Goal: Task Accomplishment & Management: Use online tool/utility

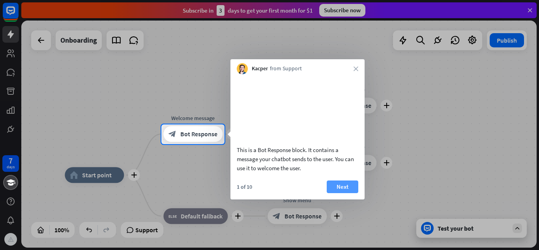
click at [336, 193] on button "Next" at bounding box center [343, 186] width 32 height 13
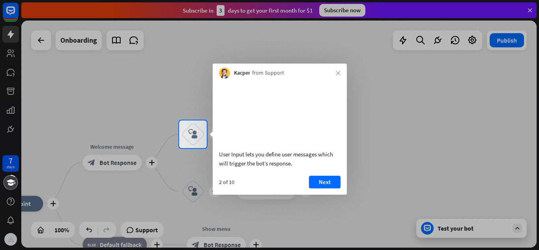
click at [326, 172] on div "User Input lets you define user messages which will trigger the bot’s response." at bounding box center [280, 124] width 134 height 93
click at [327, 188] on button "Next" at bounding box center [325, 181] width 32 height 13
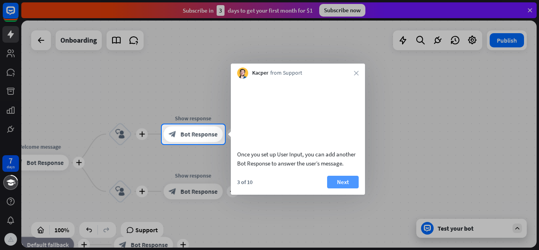
click at [351, 188] on button "Next" at bounding box center [343, 181] width 32 height 13
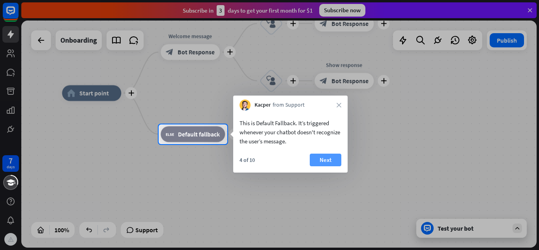
click at [326, 160] on button "Next" at bounding box center [326, 159] width 32 height 13
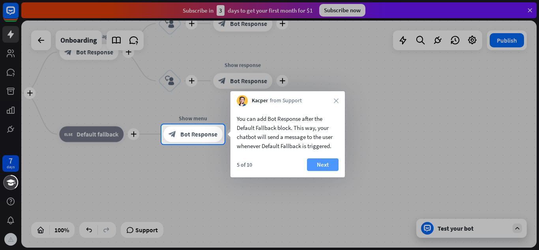
click at [322, 165] on button "Next" at bounding box center [323, 164] width 32 height 13
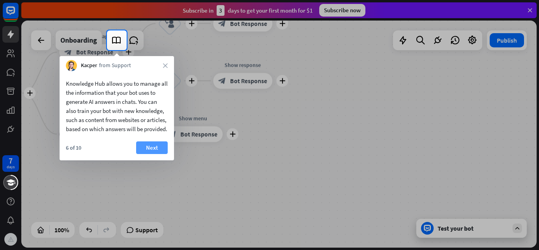
click at [149, 154] on button "Next" at bounding box center [152, 147] width 32 height 13
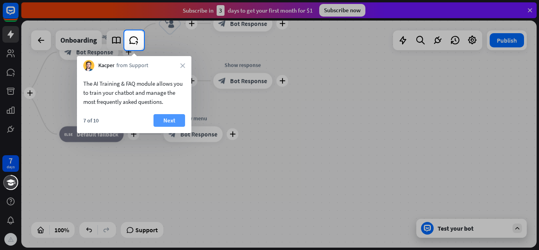
click at [171, 117] on button "Next" at bounding box center [169, 120] width 32 height 13
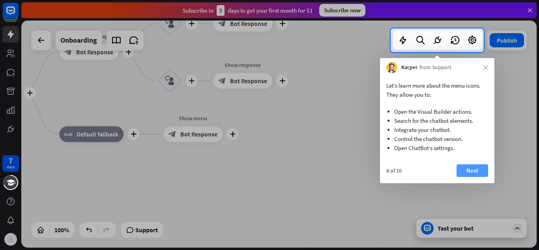
click at [466, 172] on button "Next" at bounding box center [472, 170] width 32 height 13
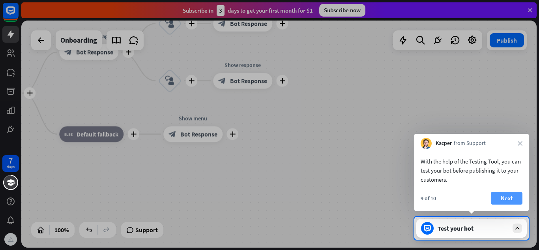
click at [510, 200] on button "Next" at bounding box center [507, 198] width 32 height 13
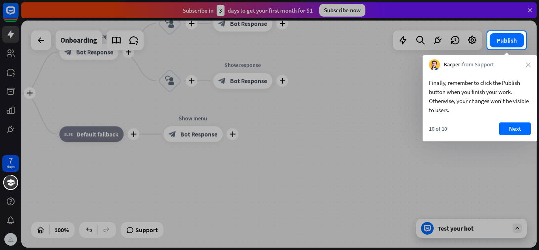
click at [503, 134] on button "Next" at bounding box center [515, 128] width 32 height 13
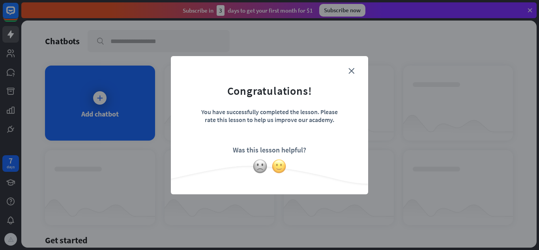
click at [279, 170] on img at bounding box center [278, 166] width 15 height 15
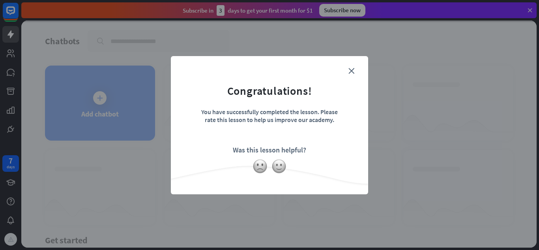
click at [352, 59] on div "close Congratulations! You have successfully completed the lesson. Please rate …" at bounding box center [269, 125] width 197 height 138
click at [343, 77] on form "Congratulations! You have successfully completed the lesson. Please rate this l…" at bounding box center [269, 113] width 177 height 94
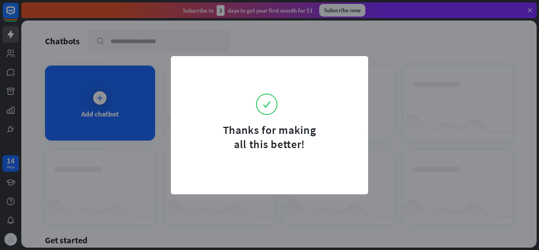
click at [352, 72] on form "Thanks for making all this better!" at bounding box center [269, 108] width 177 height 85
click at [198, 202] on div "Thanks for making all this better!" at bounding box center [269, 125] width 539 height 250
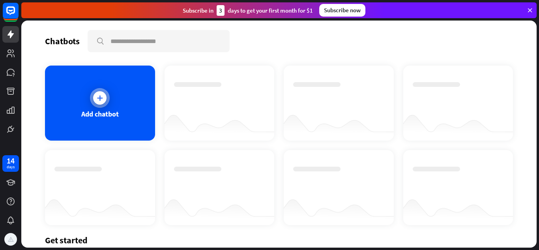
click at [71, 101] on div "Add chatbot" at bounding box center [100, 102] width 110 height 75
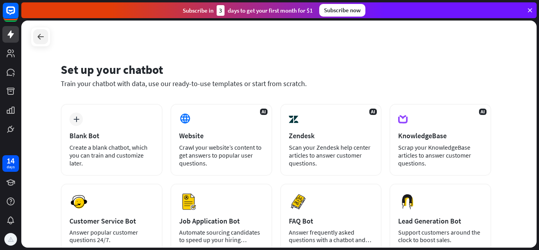
click at [45, 40] on icon at bounding box center [40, 36] width 9 height 9
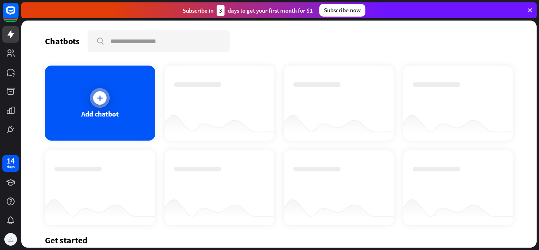
click at [84, 101] on div "Add chatbot" at bounding box center [100, 102] width 110 height 75
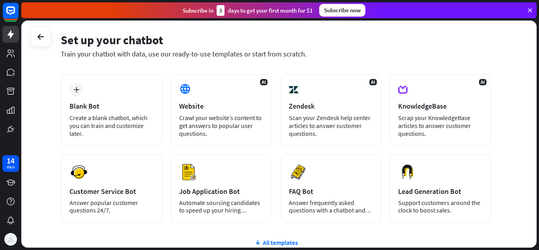
scroll to position [31, 0]
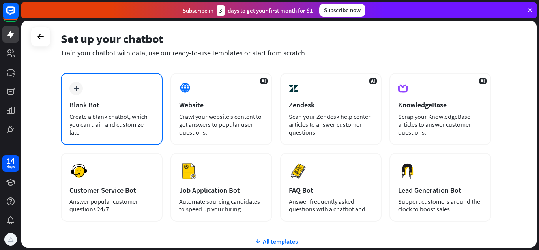
click at [75, 127] on div "Create a blank chatbot, which you can train and customize later." at bounding box center [111, 124] width 84 height 24
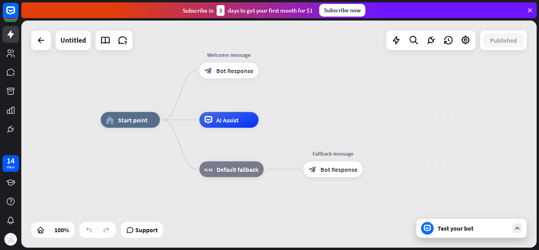
click at [231, 71] on span "Bot Response" at bounding box center [234, 71] width 37 height 8
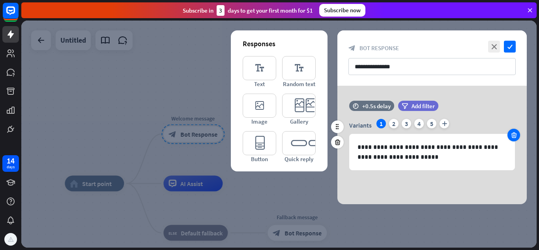
click at [515, 136] on icon at bounding box center [513, 134] width 7 height 7
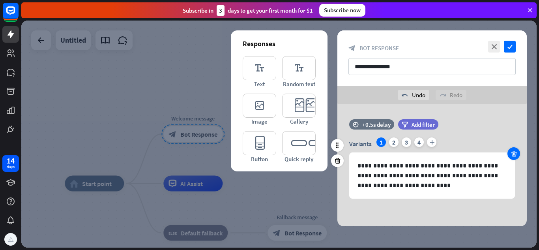
click at [515, 153] on icon at bounding box center [513, 153] width 7 height 7
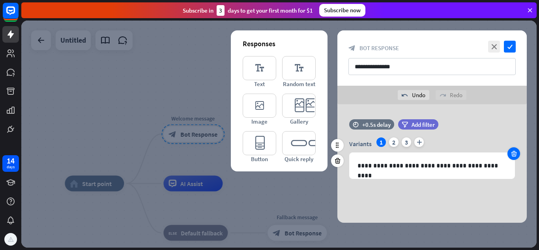
click at [517, 152] on div at bounding box center [513, 153] width 13 height 13
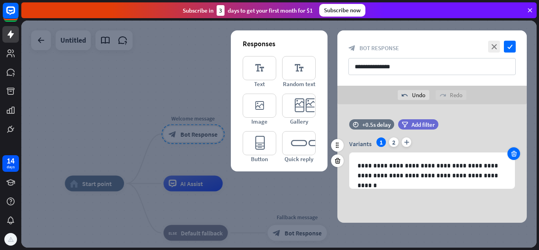
click at [518, 152] on div at bounding box center [513, 153] width 13 height 13
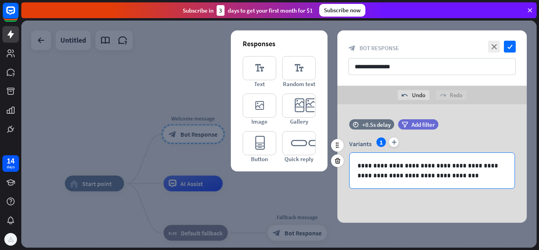
click at [469, 178] on p "**********" at bounding box center [431, 170] width 149 height 20
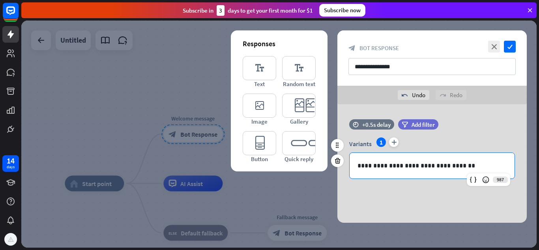
click at [375, 167] on p "**********" at bounding box center [431, 165] width 149 height 10
drag, startPoint x: 375, startPoint y: 167, endPoint x: 382, endPoint y: 126, distance: 42.0
drag, startPoint x: 382, startPoint y: 126, endPoint x: 367, endPoint y: 165, distance: 42.2
click at [367, 165] on p "**********" at bounding box center [431, 165] width 149 height 10
click at [462, 163] on p "**********" at bounding box center [431, 165] width 149 height 10
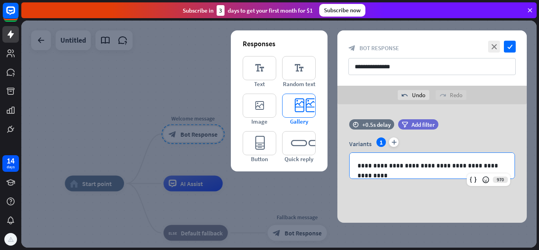
click at [297, 108] on icon "editor_card" at bounding box center [299, 105] width 34 height 24
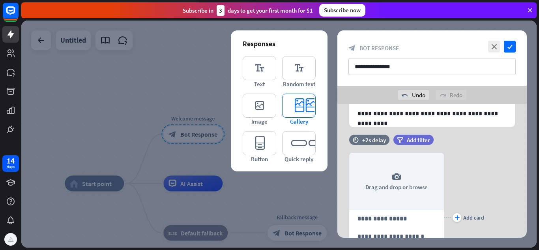
scroll to position [56, 0]
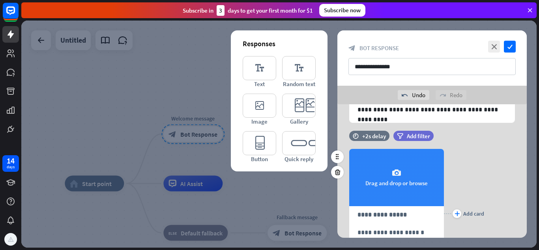
click at [396, 180] on div "camera Drag and drop or browse" at bounding box center [396, 177] width 95 height 57
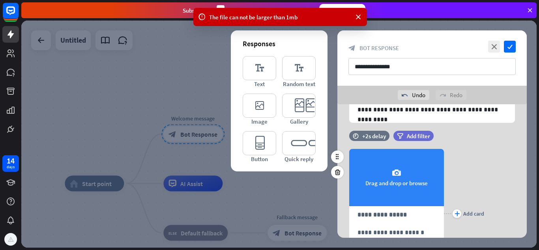
click at [396, 175] on icon "camera" at bounding box center [396, 172] width 9 height 9
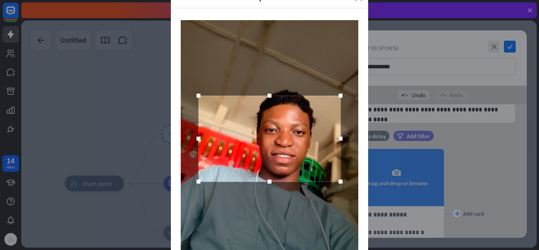
scroll to position [75, 0]
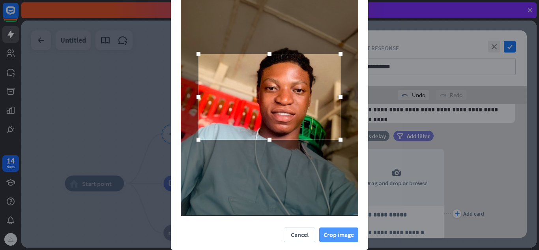
click at [340, 235] on button "Crop image" at bounding box center [338, 234] width 39 height 15
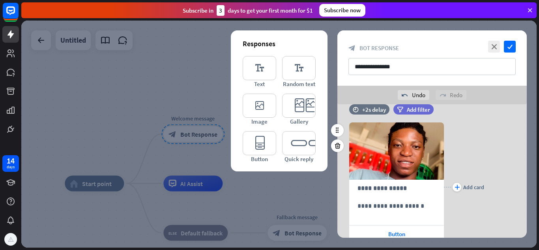
scroll to position [98, 0]
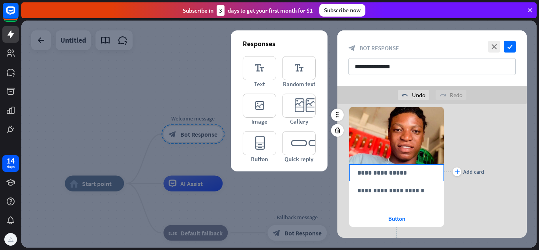
click at [403, 168] on p "**********" at bounding box center [396, 173] width 78 height 10
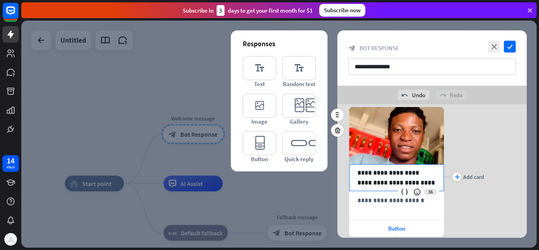
click at [387, 183] on p "**********" at bounding box center [396, 178] width 78 height 20
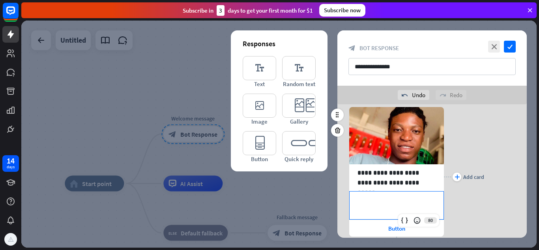
click at [402, 207] on div "**********" at bounding box center [396, 205] width 94 height 28
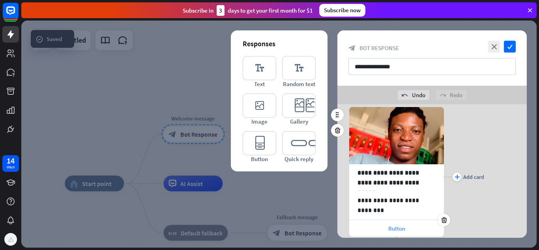
click at [393, 226] on span "Button" at bounding box center [396, 227] width 17 height 7
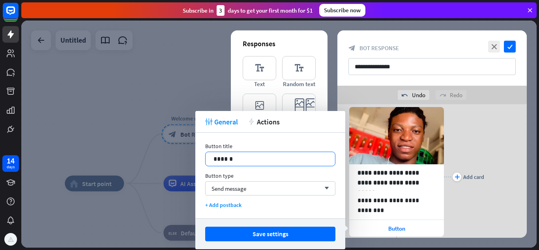
click at [263, 156] on p "******" at bounding box center [270, 159] width 114 height 10
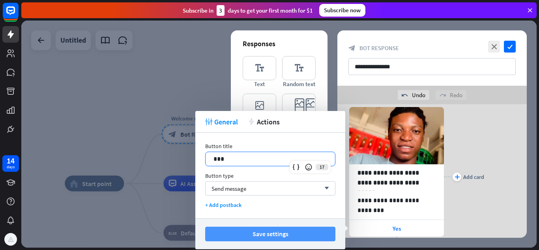
click at [311, 235] on button "Save settings" at bounding box center [270, 233] width 130 height 15
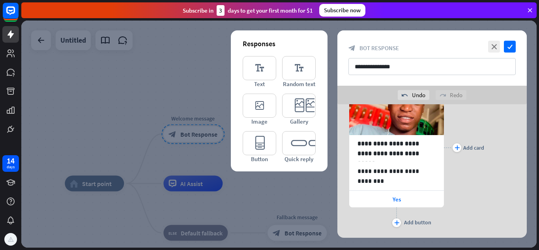
scroll to position [146, 0]
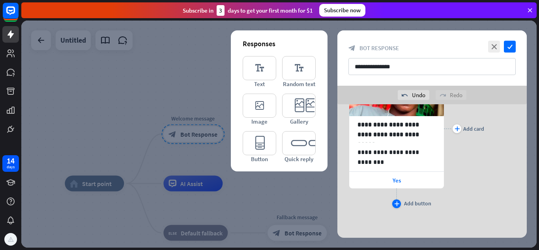
click at [412, 205] on div "Add button" at bounding box center [417, 203] width 27 height 7
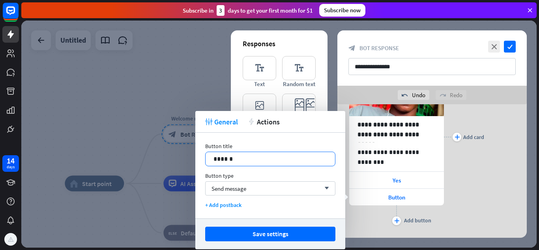
click at [265, 159] on p "******" at bounding box center [270, 159] width 114 height 10
click at [268, 161] on p "******" at bounding box center [270, 159] width 114 height 10
click at [275, 159] on p "******" at bounding box center [270, 159] width 114 height 10
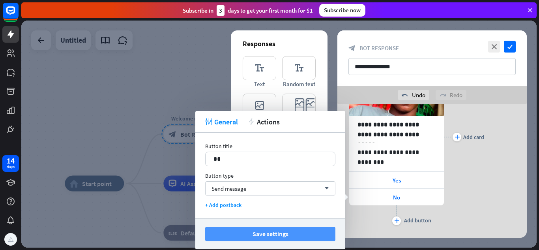
click at [247, 233] on button "Save settings" at bounding box center [270, 233] width 130 height 15
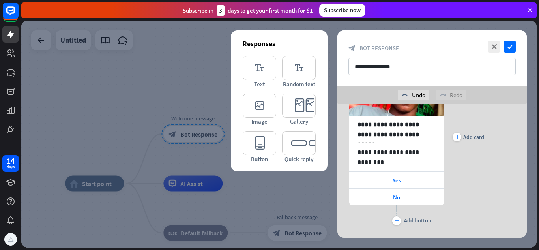
scroll to position [163, 0]
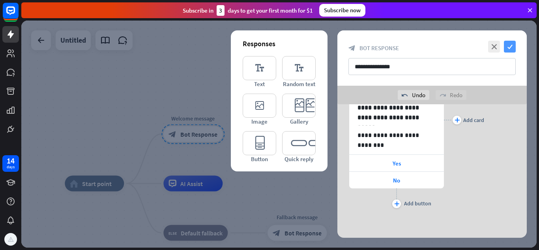
click at [512, 44] on icon "check" at bounding box center [510, 47] width 12 height 12
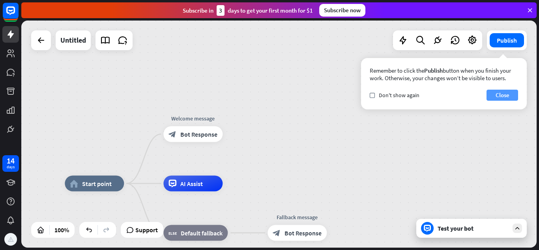
click at [508, 97] on button "Close" at bounding box center [502, 95] width 32 height 11
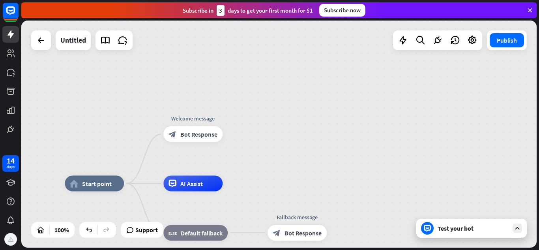
click at [472, 228] on div "Test your bot" at bounding box center [472, 228] width 71 height 8
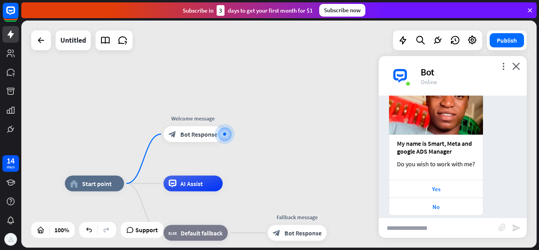
scroll to position [101, 0]
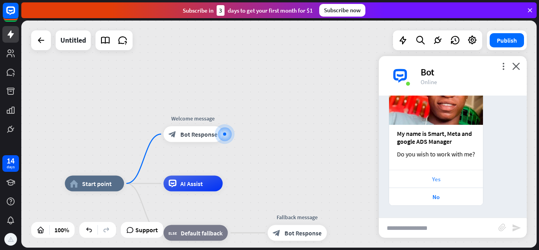
click at [454, 179] on div "Yes" at bounding box center [436, 178] width 86 height 7
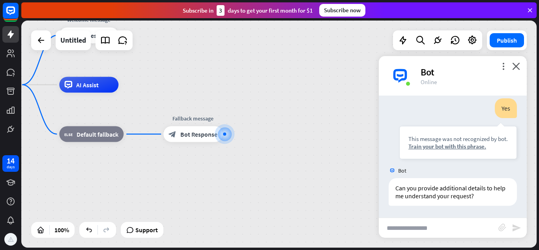
scroll to position [227, 0]
click at [517, 63] on icon "close" at bounding box center [516, 65] width 8 height 7
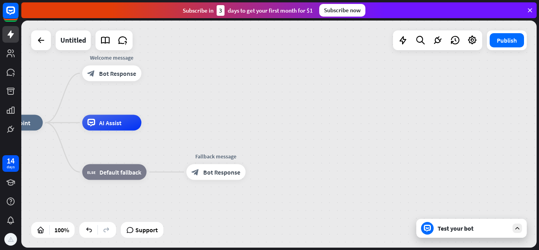
click at [479, 225] on div "Test your bot" at bounding box center [472, 228] width 71 height 8
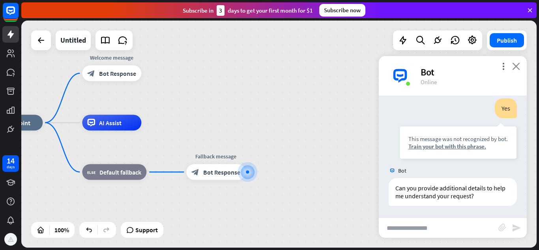
click at [515, 68] on icon "close" at bounding box center [516, 65] width 8 height 7
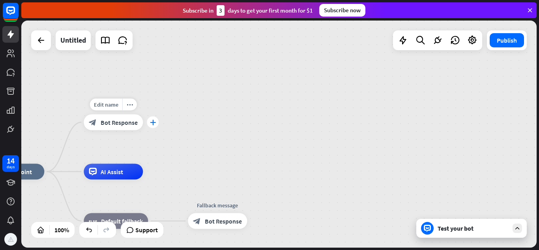
click at [155, 121] on icon "plus" at bounding box center [153, 122] width 6 height 6
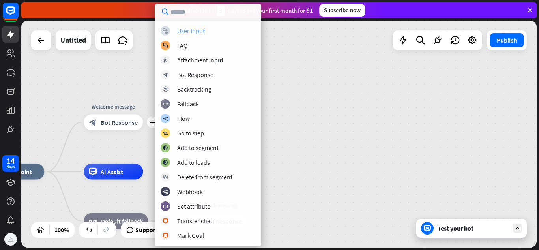
click at [186, 31] on div "User Input" at bounding box center [191, 31] width 28 height 8
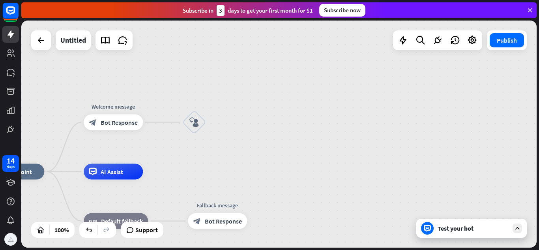
click at [200, 125] on div "block_user_input" at bounding box center [194, 122] width 24 height 24
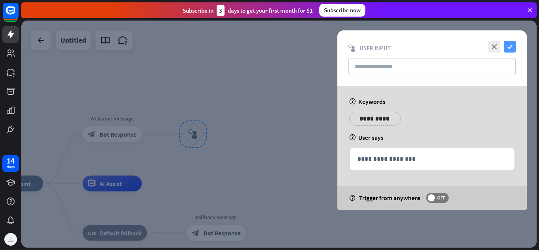
click at [508, 47] on icon "check" at bounding box center [510, 47] width 12 height 12
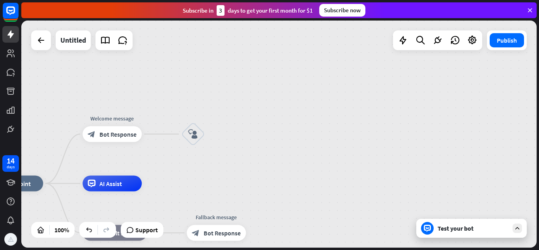
click at [128, 138] on div "block_bot_response Bot Response" at bounding box center [111, 134] width 59 height 16
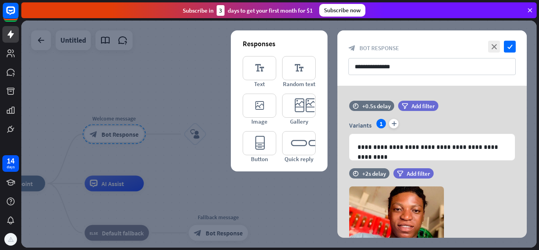
click at [151, 134] on div at bounding box center [278, 134] width 515 height 227
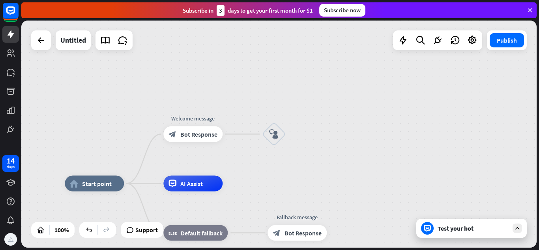
click at [203, 134] on span "Bot Response" at bounding box center [198, 134] width 37 height 8
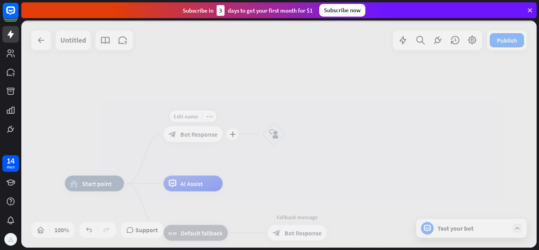
click at [230, 133] on div at bounding box center [278, 134] width 515 height 227
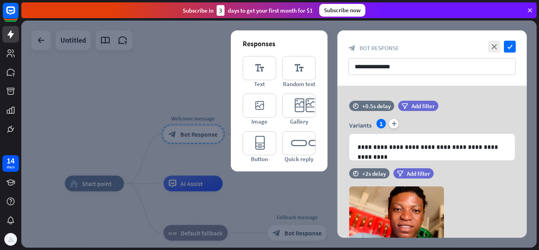
click at [203, 163] on div at bounding box center [278, 134] width 515 height 227
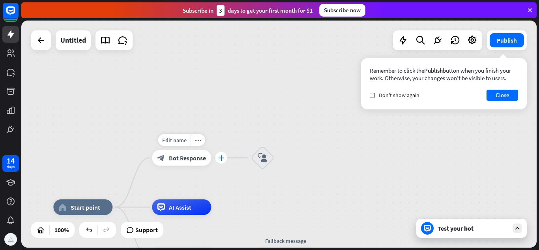
click at [222, 159] on icon "plus" at bounding box center [221, 158] width 6 height 6
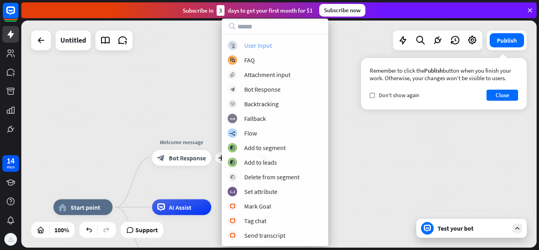
click at [253, 47] on div "User Input" at bounding box center [258, 45] width 28 height 8
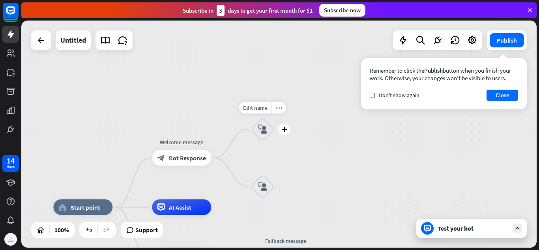
click at [264, 131] on icon "block_user_input" at bounding box center [262, 128] width 9 height 9
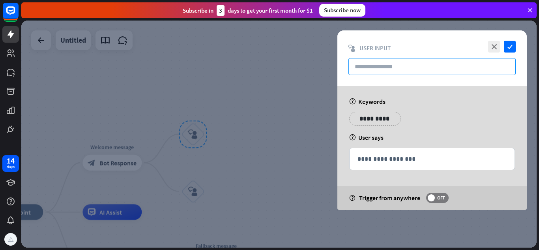
click at [391, 64] on input "text" at bounding box center [431, 66] width 167 height 17
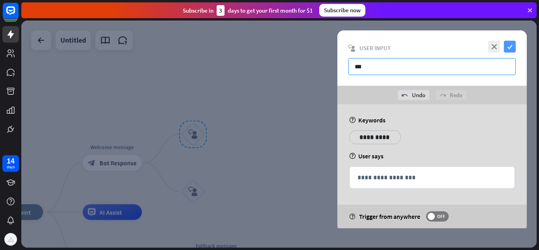
type input "***"
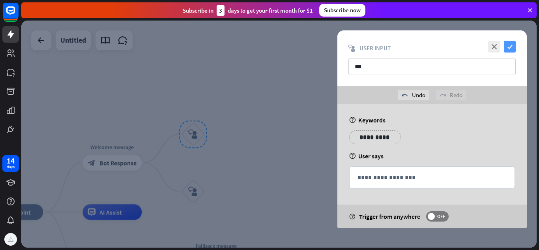
click at [510, 43] on icon "check" at bounding box center [510, 47] width 12 height 12
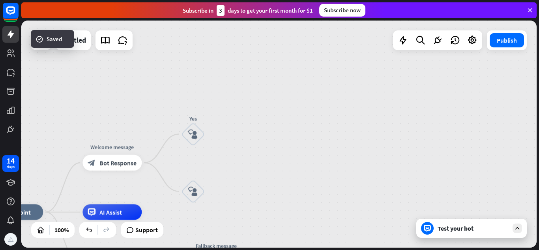
click at [192, 194] on icon "block_user_input" at bounding box center [192, 191] width 9 height 9
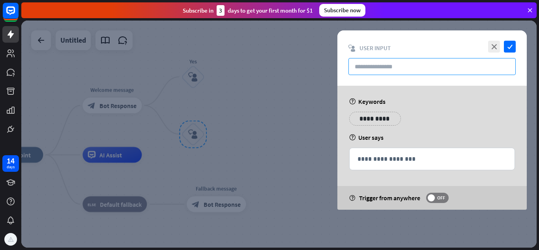
click at [424, 70] on input "text" at bounding box center [431, 66] width 167 height 17
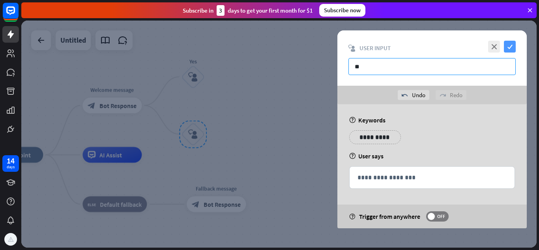
type input "**"
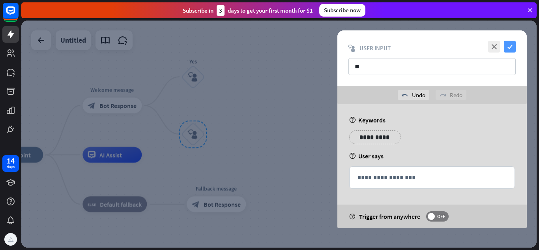
click at [510, 48] on icon "check" at bounding box center [510, 47] width 12 height 12
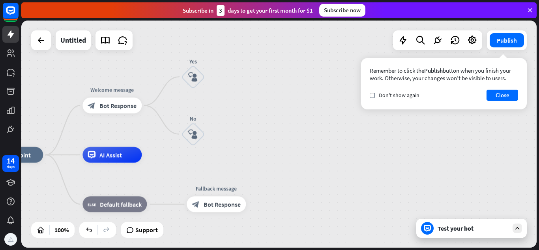
click at [195, 78] on icon "block_user_input" at bounding box center [192, 76] width 9 height 9
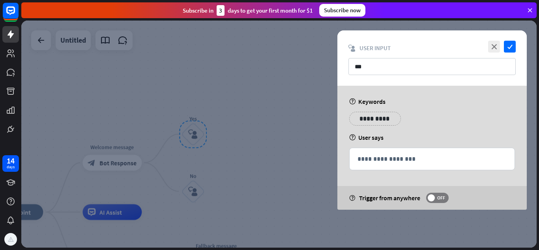
click at [378, 120] on p "**********" at bounding box center [375, 119] width 40 height 10
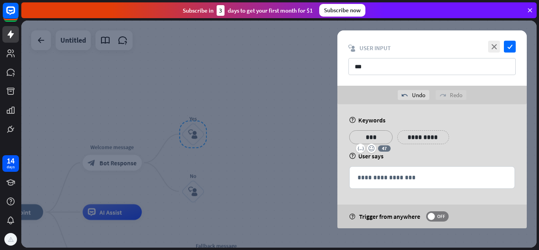
click at [423, 134] on p "**********" at bounding box center [423, 137] width 40 height 10
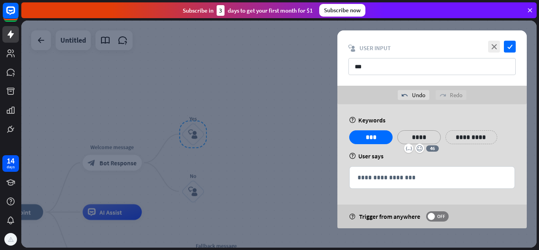
click at [475, 134] on p "**********" at bounding box center [471, 137] width 40 height 10
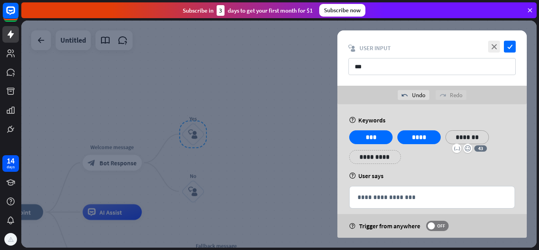
click at [475, 174] on div "help User says" at bounding box center [432, 176] width 166 height 8
click at [376, 161] on p "**********" at bounding box center [375, 157] width 40 height 10
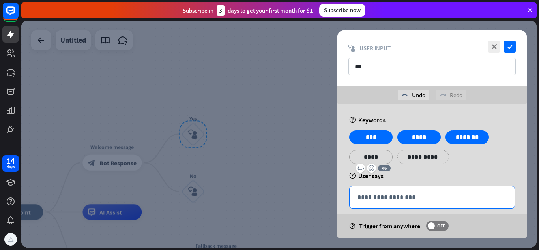
click at [403, 196] on p "**********" at bounding box center [431, 197] width 149 height 10
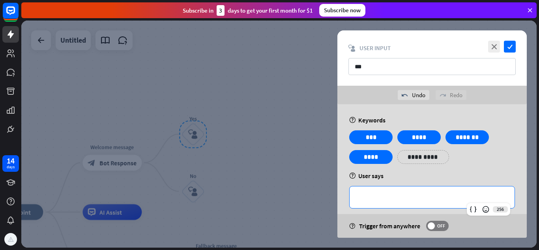
scroll to position [10, 0]
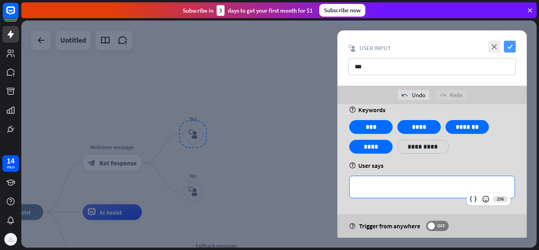
click at [515, 43] on icon "check" at bounding box center [510, 47] width 12 height 12
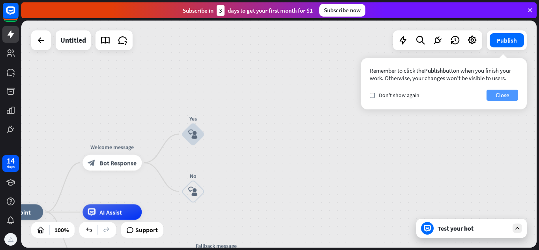
click at [506, 99] on button "Close" at bounding box center [502, 95] width 32 height 11
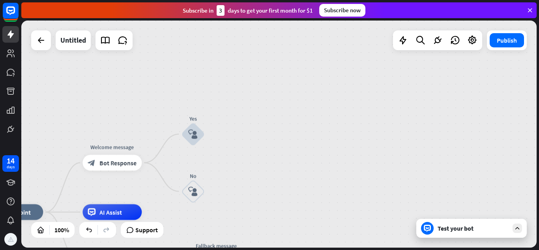
click at [196, 131] on icon "block_user_input" at bounding box center [192, 133] width 9 height 9
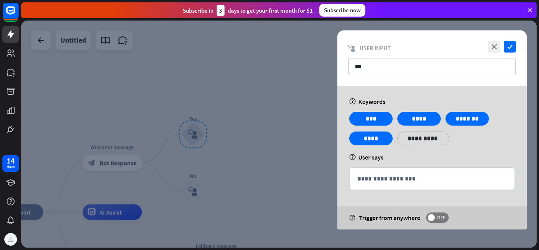
click at [248, 179] on div at bounding box center [278, 134] width 515 height 227
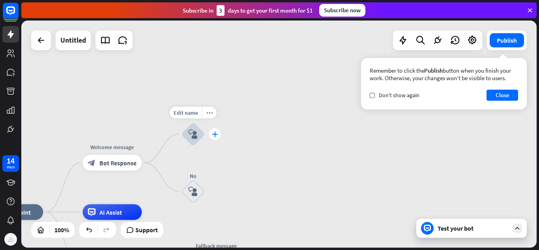
click at [211, 135] on div "plus" at bounding box center [215, 134] width 12 height 12
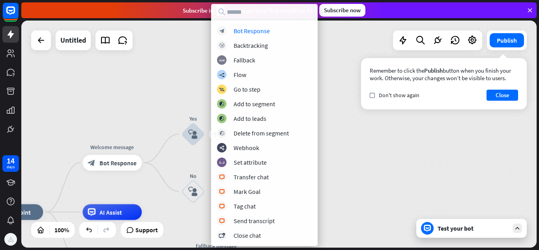
drag, startPoint x: 267, startPoint y: 27, endPoint x: 274, endPoint y: 9, distance: 19.2
click at [274, 9] on div "block_bot_response Bot Response block_backtracking Backtracking block_fallback …" at bounding box center [264, 125] width 106 height 242
click at [266, 29] on div "Bot Response" at bounding box center [251, 31] width 36 height 8
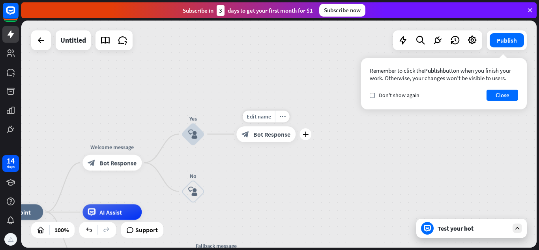
click at [261, 131] on span "Bot Response" at bounding box center [271, 134] width 37 height 8
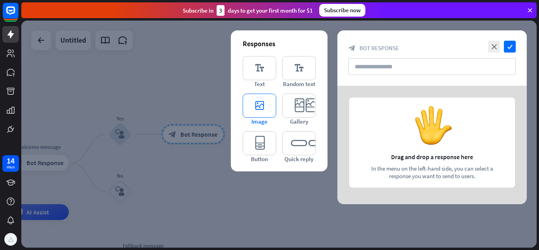
click at [258, 95] on icon "editor_image" at bounding box center [260, 105] width 34 height 24
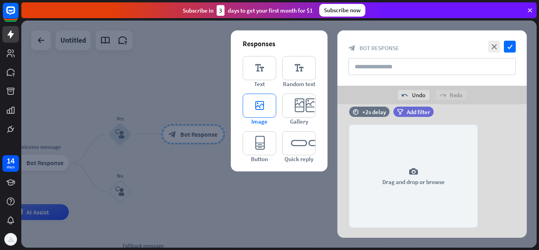
scroll to position [15, 0]
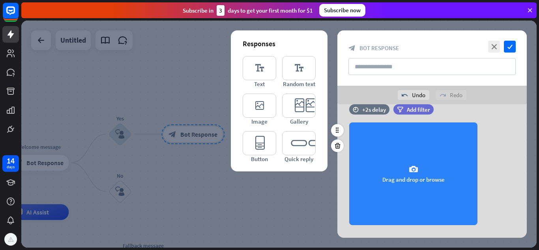
click at [411, 171] on icon "camera" at bounding box center [413, 168] width 9 height 9
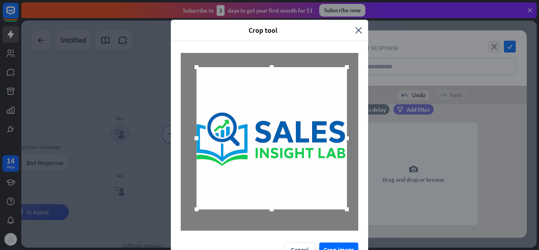
click at [334, 246] on div "Crop tool close Cancel Crop image" at bounding box center [269, 125] width 539 height 250
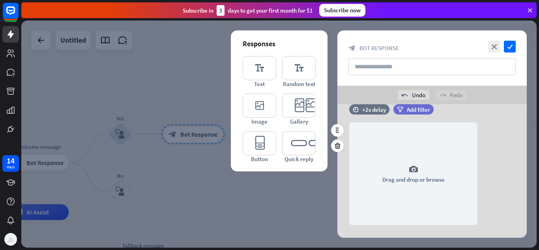
scroll to position [30, 0]
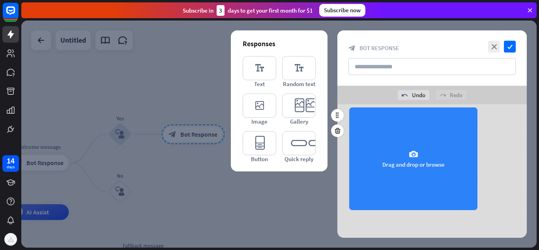
click at [412, 161] on div "camera Drag and drop or browse" at bounding box center [413, 158] width 128 height 103
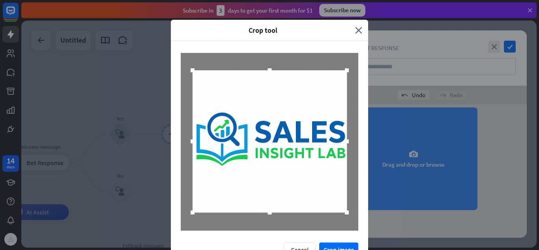
scroll to position [15, 0]
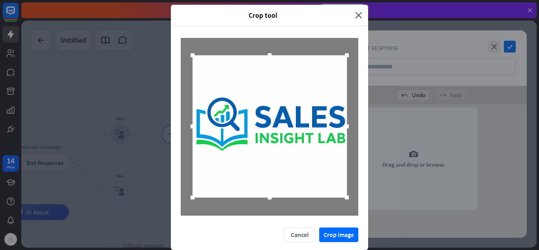
click at [336, 236] on div "Crop tool close Cancel Crop image" at bounding box center [269, 125] width 539 height 250
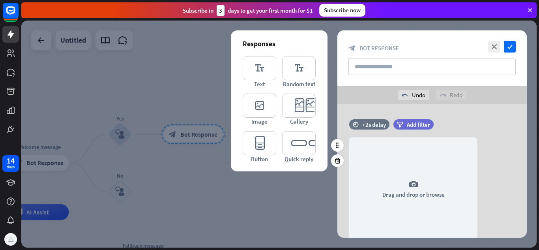
scroll to position [30, 0]
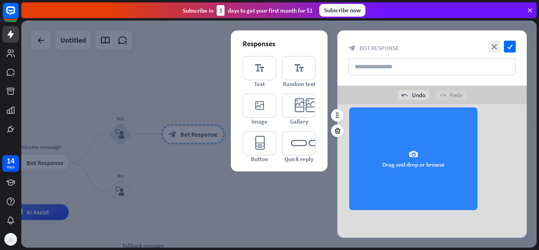
click at [415, 155] on icon "camera" at bounding box center [413, 153] width 9 height 9
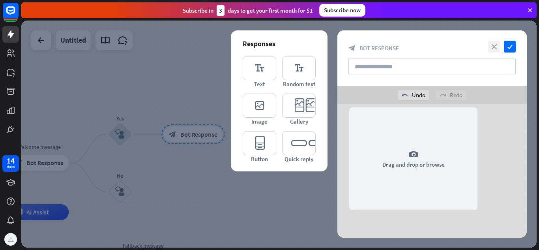
click at [491, 47] on icon "close" at bounding box center [494, 47] width 12 height 12
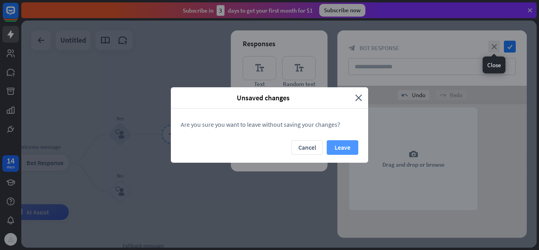
click at [327, 146] on button "Leave" at bounding box center [343, 147] width 32 height 15
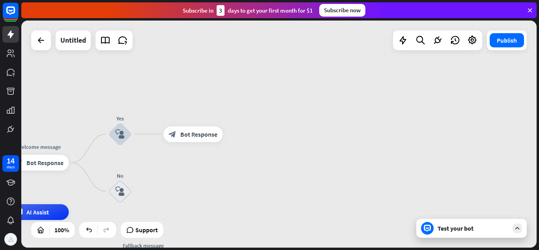
click at [185, 135] on span "Bot Response" at bounding box center [198, 134] width 37 height 8
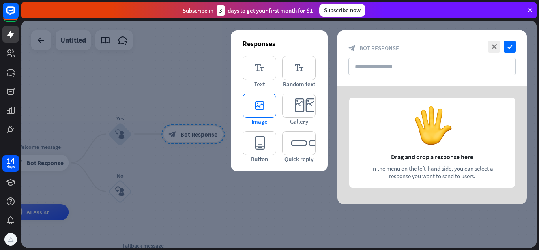
click at [249, 99] on icon "editor_image" at bounding box center [260, 105] width 34 height 24
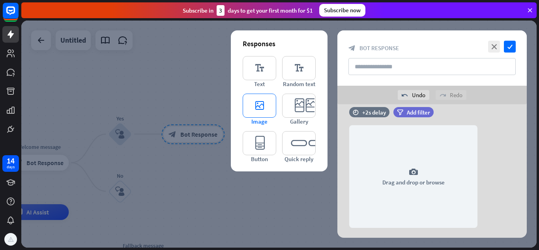
scroll to position [15, 0]
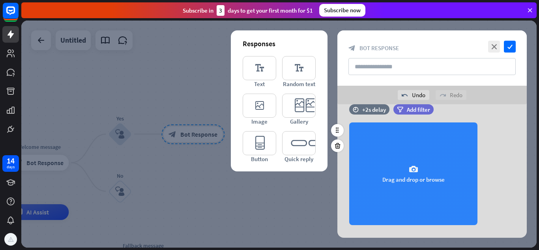
click at [411, 179] on div "camera Drag and drop or browse" at bounding box center [413, 173] width 128 height 103
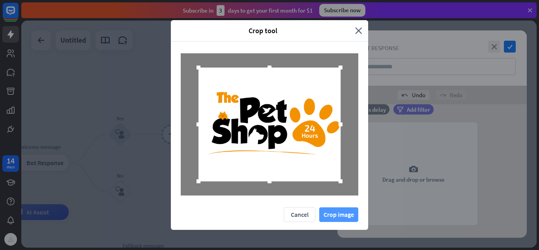
click at [336, 219] on button "Crop image" at bounding box center [338, 214] width 39 height 15
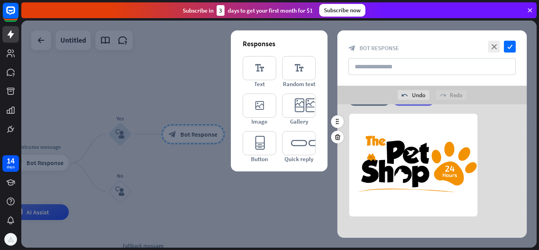
scroll to position [30, 0]
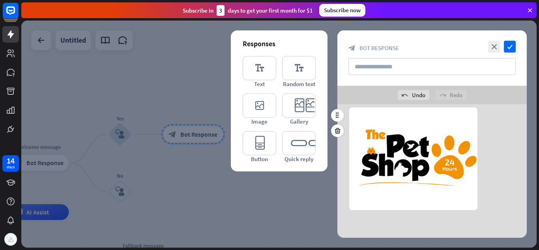
click at [504, 192] on div "camera Choose or remove image" at bounding box center [431, 158] width 189 height 103
click at [501, 202] on div "camera Choose or remove image" at bounding box center [431, 158] width 189 height 103
click at [254, 70] on icon "editor_text" at bounding box center [260, 68] width 34 height 24
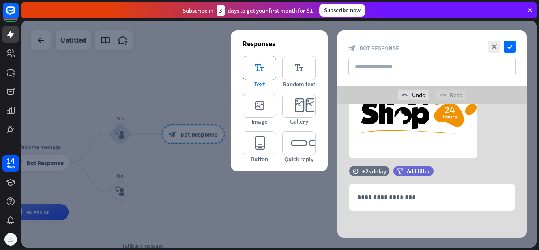
scroll to position [82, 0]
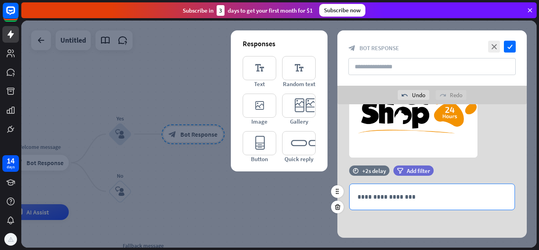
click at [452, 204] on div "**********" at bounding box center [431, 197] width 165 height 26
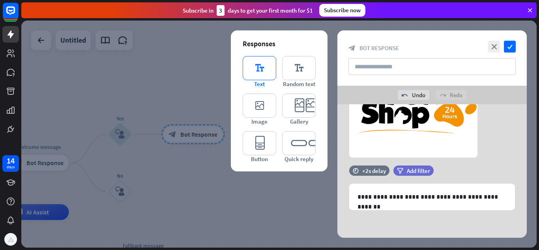
click at [267, 73] on icon "editor_text" at bounding box center [260, 68] width 34 height 24
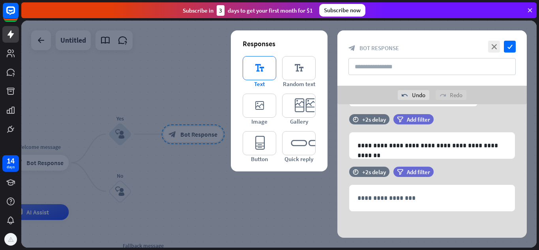
scroll to position [135, 0]
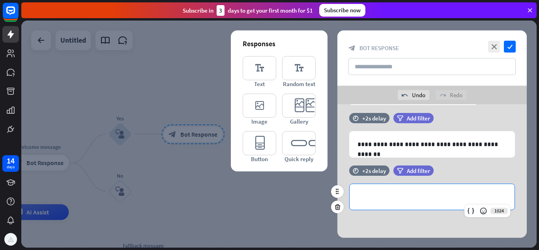
click at [416, 199] on p "**********" at bounding box center [431, 197] width 149 height 10
click at [467, 194] on p "**********" at bounding box center [431, 197] width 149 height 10
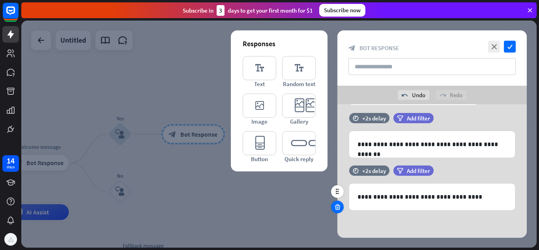
click at [337, 207] on icon at bounding box center [337, 206] width 7 height 7
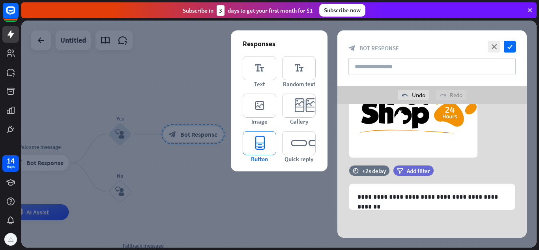
click at [271, 145] on icon "editor_button" at bounding box center [260, 143] width 34 height 24
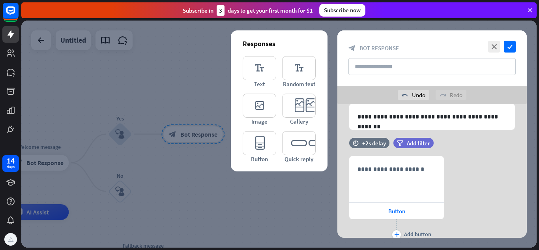
scroll to position [193, 0]
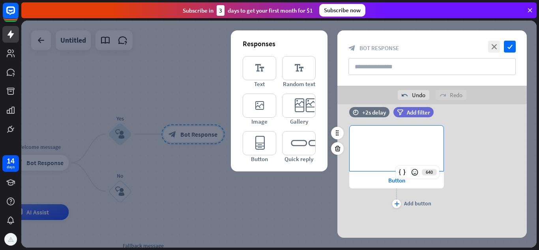
click at [391, 156] on div "**********" at bounding box center [396, 147] width 94 height 45
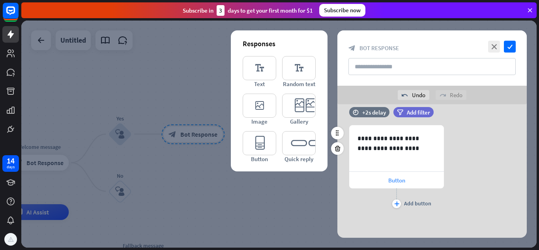
click at [392, 185] on div "Button" at bounding box center [396, 180] width 95 height 17
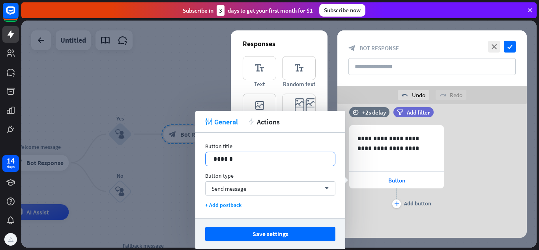
click at [289, 158] on p "******" at bounding box center [270, 159] width 114 height 10
click at [226, 161] on p "**********" at bounding box center [270, 159] width 114 height 10
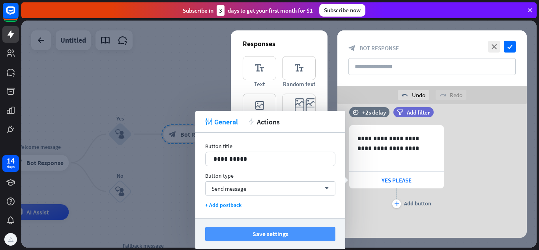
click at [279, 232] on button "Save settings" at bounding box center [270, 233] width 130 height 15
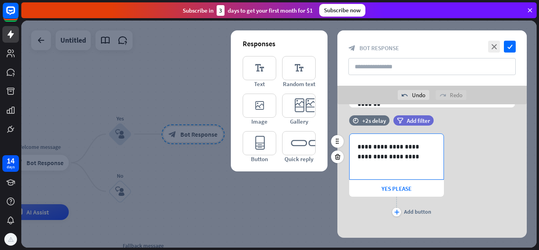
scroll to position [193, 0]
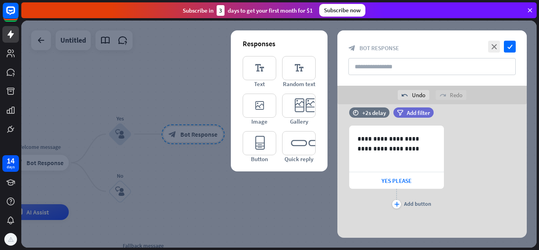
click at [535, 77] on div at bounding box center [278, 134] width 515 height 227
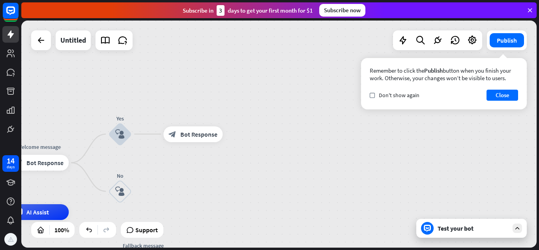
click at [213, 130] on div "block_bot_response Bot Response" at bounding box center [192, 134] width 59 height 16
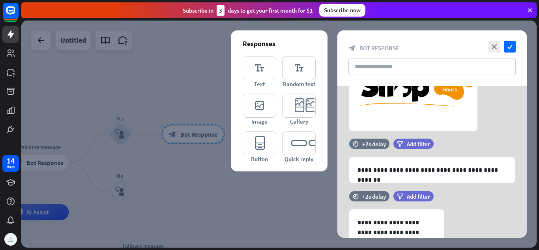
scroll to position [175, 0]
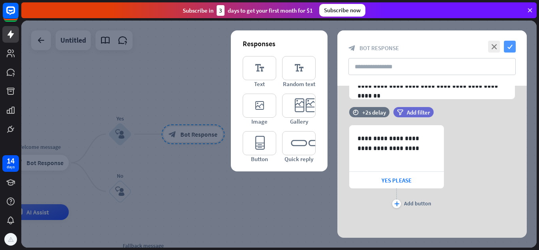
click at [515, 47] on icon "check" at bounding box center [510, 47] width 12 height 12
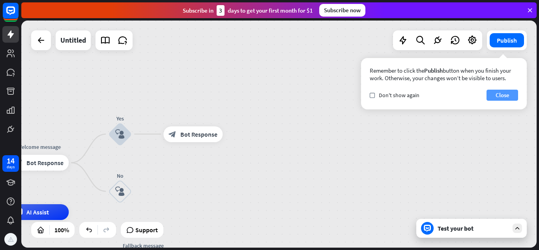
click at [504, 95] on button "Close" at bounding box center [502, 95] width 32 height 11
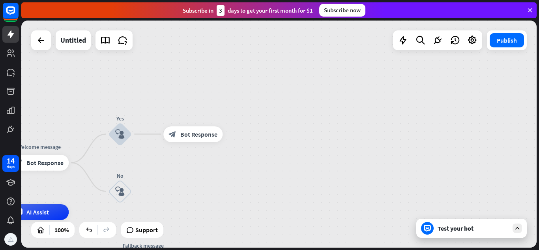
click at [193, 136] on span "Bot Response" at bounding box center [198, 134] width 37 height 8
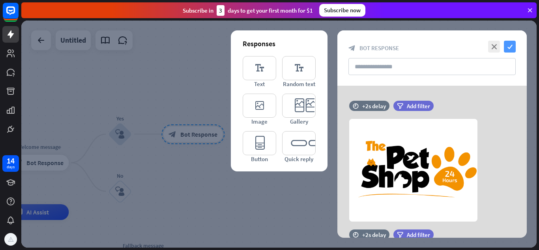
click at [513, 48] on icon "check" at bounding box center [510, 47] width 12 height 12
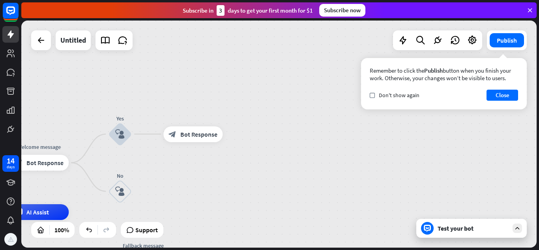
click at [473, 225] on div "Test your bot" at bounding box center [472, 228] width 71 height 8
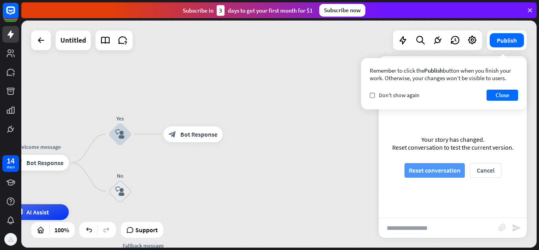
click at [444, 168] on button "Reset conversation" at bounding box center [434, 170] width 60 height 15
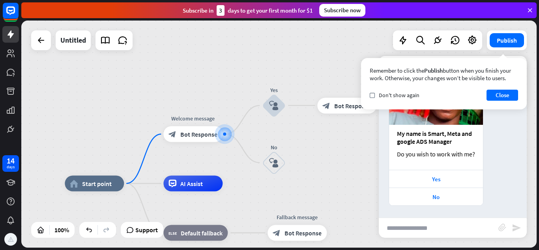
scroll to position [101, 0]
click at [443, 180] on div "Yes" at bounding box center [436, 178] width 86 height 7
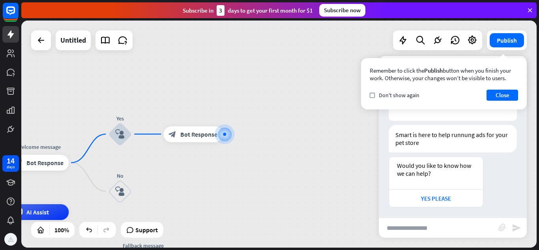
scroll to position [342, 0]
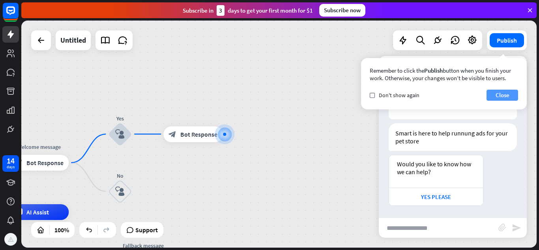
click at [506, 100] on button "Close" at bounding box center [502, 95] width 32 height 11
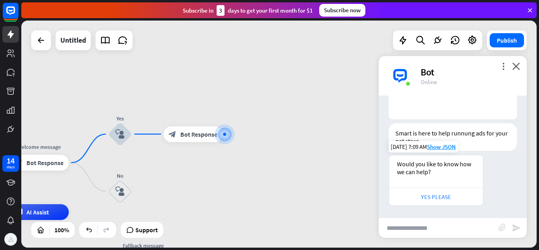
click at [452, 194] on div "YES PLEASE" at bounding box center [436, 196] width 86 height 7
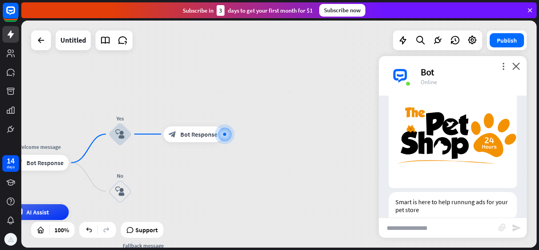
scroll to position [584, 0]
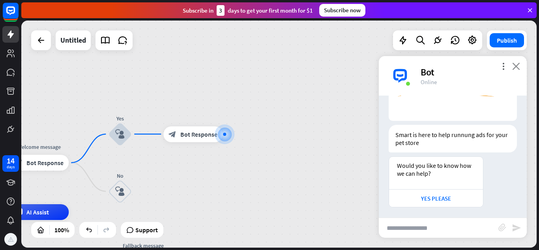
click at [518, 65] on icon "close" at bounding box center [516, 65] width 8 height 7
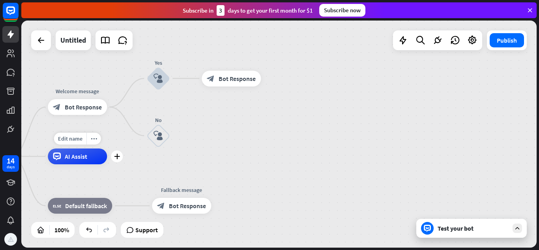
click at [107, 161] on div "Edit name more_horiz plus AI Assist" at bounding box center [77, 156] width 59 height 16
click at [118, 160] on div "plus" at bounding box center [117, 156] width 12 height 12
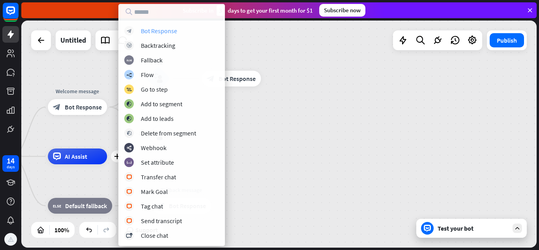
click at [165, 28] on div "Bot Response" at bounding box center [159, 31] width 36 height 8
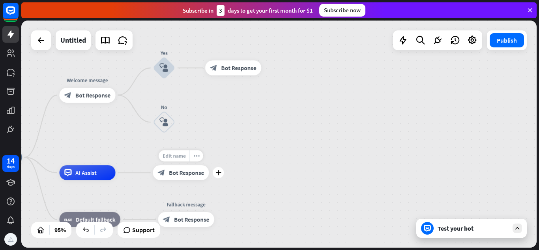
click at [184, 152] on span "Edit name" at bounding box center [173, 155] width 23 height 7
type input "*****"
click at [169, 178] on div "home_2 Start point Welcome message block_bot_response Bot Response Yes block_us…" at bounding box center [278, 134] width 515 height 227
click at [170, 174] on span "Bot Response" at bounding box center [186, 172] width 35 height 7
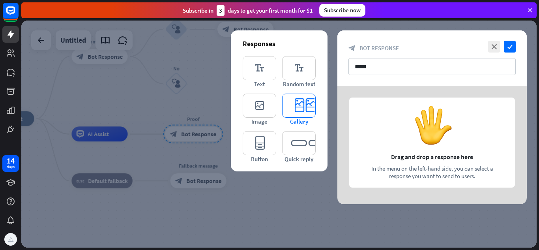
click at [300, 106] on icon "editor_card" at bounding box center [299, 105] width 34 height 24
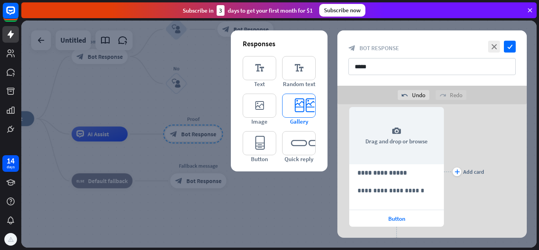
scroll to position [31, 0]
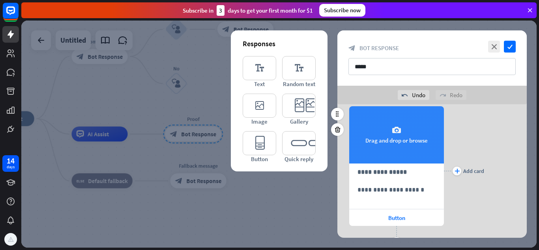
click at [394, 138] on div "camera Drag and drop or browse" at bounding box center [396, 134] width 95 height 57
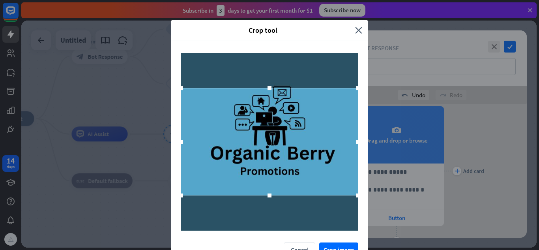
scroll to position [15, 0]
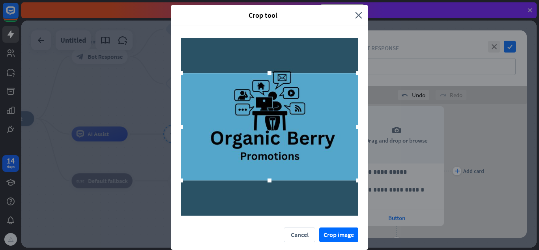
click at [343, 231] on div "Crop tool close Cancel Crop image" at bounding box center [269, 125] width 539 height 250
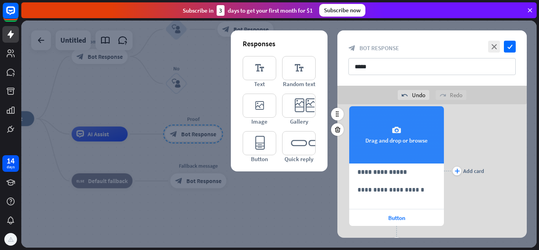
click at [396, 135] on div "camera Drag and drop or browse" at bounding box center [396, 134] width 95 height 57
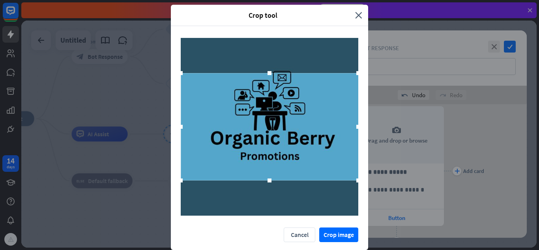
click at [343, 240] on div "Crop tool close Cancel Crop image" at bounding box center [269, 125] width 539 height 250
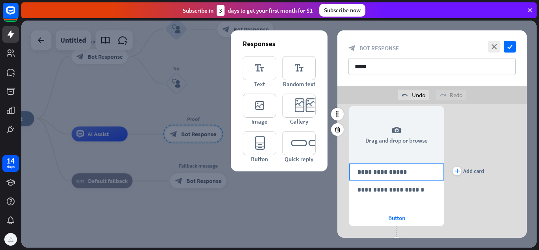
click at [409, 171] on p "**********" at bounding box center [396, 172] width 78 height 10
click at [357, 175] on div "**********" at bounding box center [396, 172] width 94 height 16
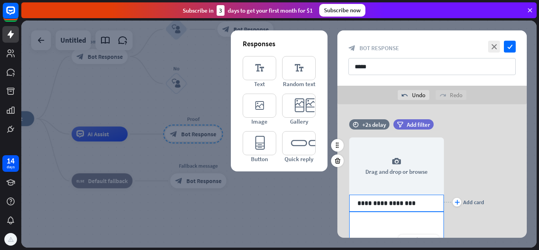
drag, startPoint x: 400, startPoint y: 213, endPoint x: 394, endPoint y: 198, distance: 17.1
click at [394, 198] on div "**********" at bounding box center [396, 201] width 95 height 153
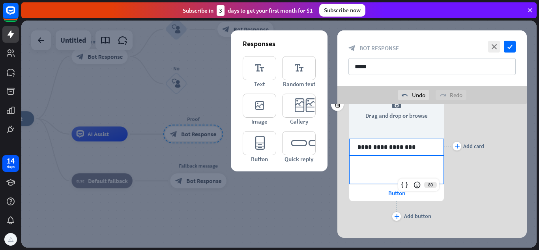
scroll to position [56, 0]
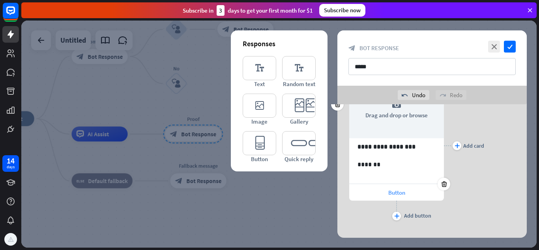
click at [396, 193] on span "Button" at bounding box center [396, 191] width 17 height 7
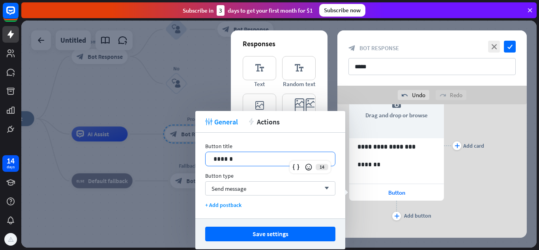
click at [253, 157] on p "******" at bounding box center [270, 159] width 114 height 10
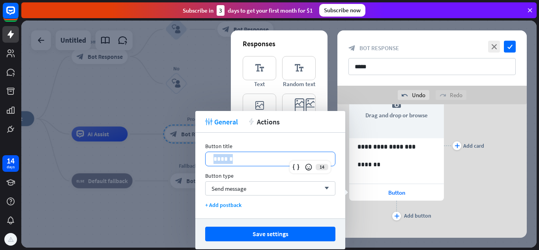
click at [253, 157] on p "******" at bounding box center [270, 159] width 114 height 10
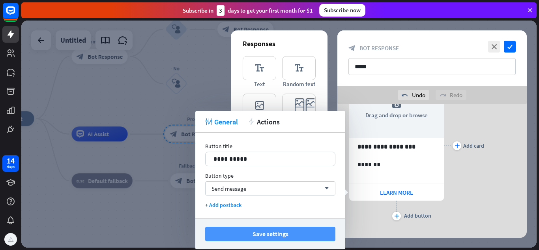
click at [257, 235] on button "Save settings" at bounding box center [270, 233] width 130 height 15
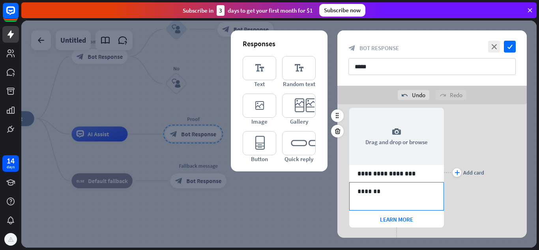
scroll to position [18, 0]
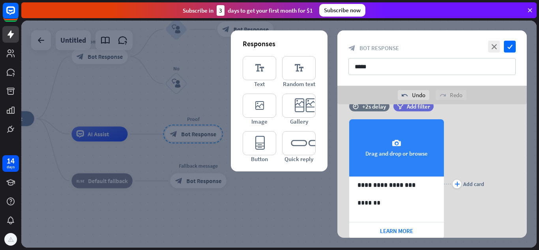
click at [392, 147] on icon "camera" at bounding box center [396, 142] width 9 height 9
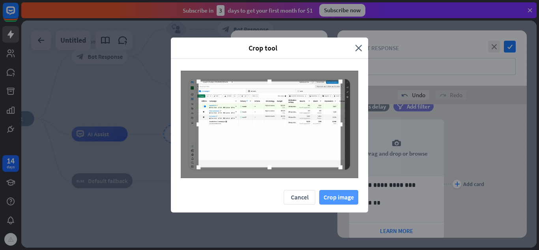
click at [349, 198] on button "Crop image" at bounding box center [338, 197] width 39 height 15
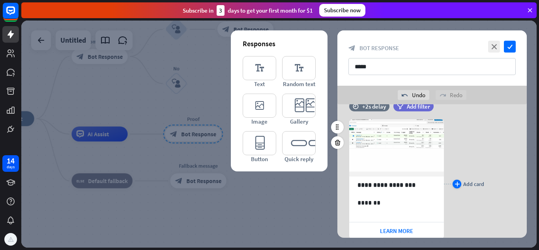
click at [461, 183] on div "plus" at bounding box center [456, 183] width 9 height 9
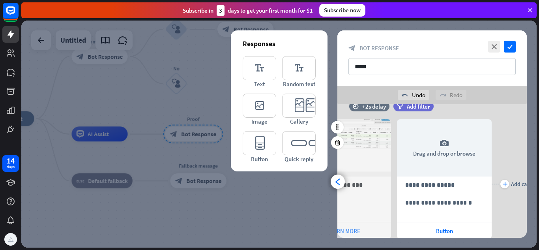
scroll to position [0, 65]
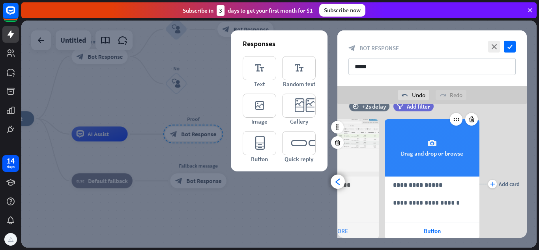
click at [429, 142] on icon "camera" at bounding box center [431, 142] width 9 height 9
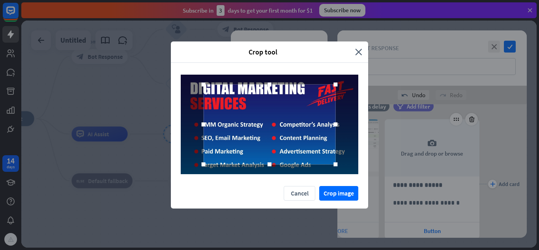
click at [251, 128] on div at bounding box center [269, 124] width 132 height 80
drag, startPoint x: 251, startPoint y: 128, endPoint x: 363, endPoint y: 170, distance: 119.2
click at [363, 170] on div at bounding box center [269, 124] width 197 height 123
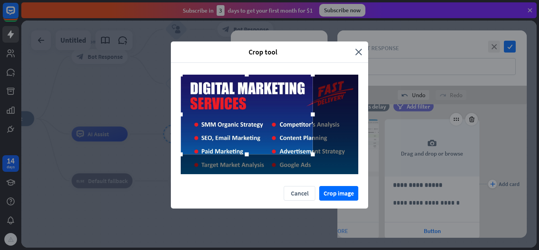
drag, startPoint x: 331, startPoint y: 144, endPoint x: 282, endPoint y: 106, distance: 62.2
click at [282, 106] on div at bounding box center [247, 115] width 132 height 80
drag, startPoint x: 313, startPoint y: 117, endPoint x: 338, endPoint y: 126, distance: 26.6
click at [338, 126] on div at bounding box center [269, 124] width 177 height 100
click at [338, 188] on button "Crop image" at bounding box center [338, 193] width 39 height 15
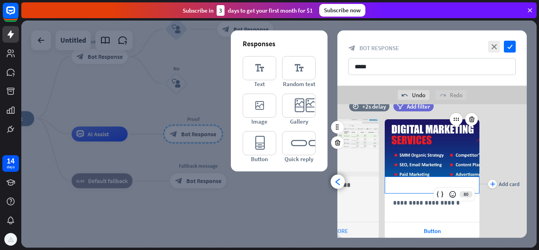
click at [433, 186] on p "**********" at bounding box center [432, 185] width 78 height 10
click at [405, 185] on p "**********" at bounding box center [432, 185] width 78 height 10
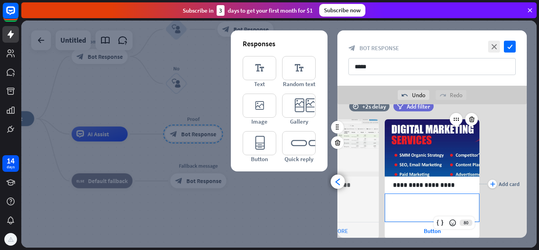
click at [418, 202] on p "**********" at bounding box center [432, 203] width 78 height 10
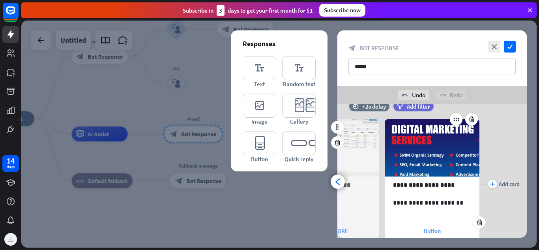
click at [397, 230] on div "Button" at bounding box center [431, 230] width 95 height 17
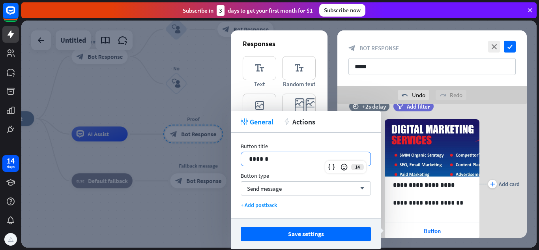
click at [311, 160] on p "******" at bounding box center [306, 159] width 114 height 10
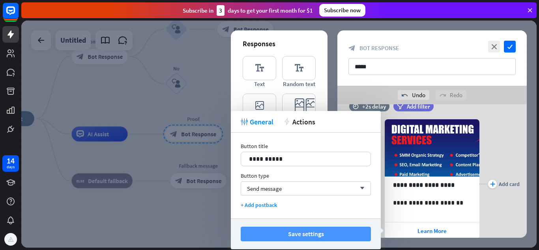
click at [302, 232] on button "Save settings" at bounding box center [306, 233] width 130 height 15
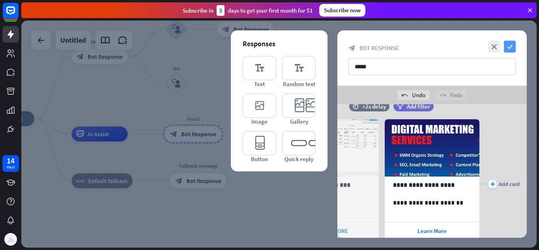
click at [509, 48] on icon "check" at bounding box center [510, 47] width 12 height 12
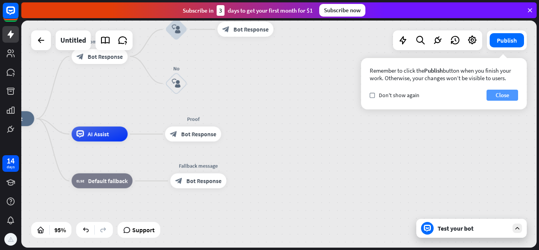
click at [496, 95] on button "Close" at bounding box center [502, 95] width 32 height 11
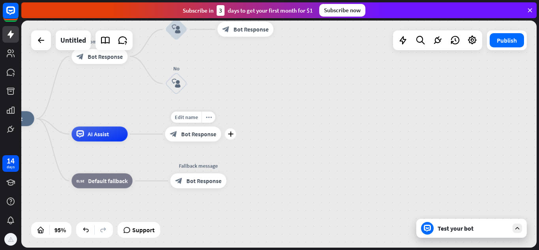
click at [198, 138] on div "block_bot_response Bot Response" at bounding box center [193, 134] width 56 height 15
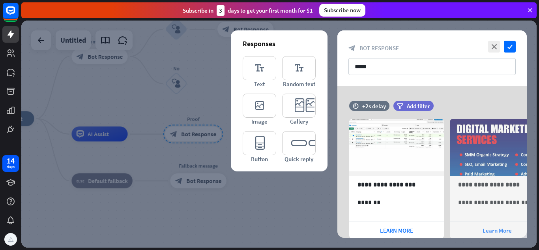
click at [295, 226] on div at bounding box center [278, 134] width 515 height 227
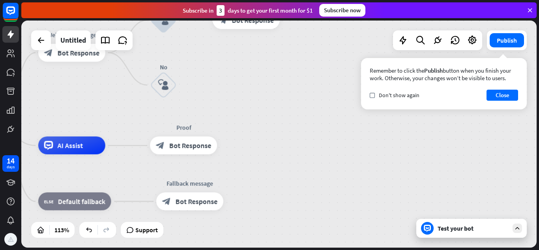
click at [243, 65] on div "home_2 Start point Welcome message block_bot_response Bot Response Yes block_us…" at bounding box center [278, 134] width 515 height 227
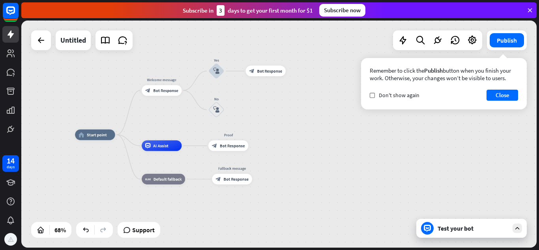
click at [487, 226] on div "Test your bot" at bounding box center [472, 228] width 71 height 8
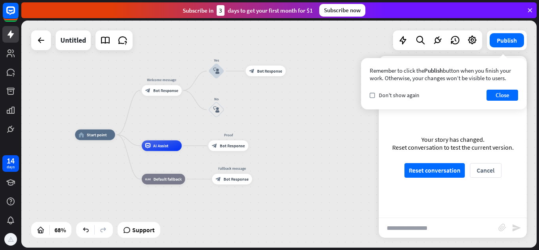
scroll to position [579, 0]
click at [437, 172] on button "Reset conversation" at bounding box center [434, 170] width 60 height 15
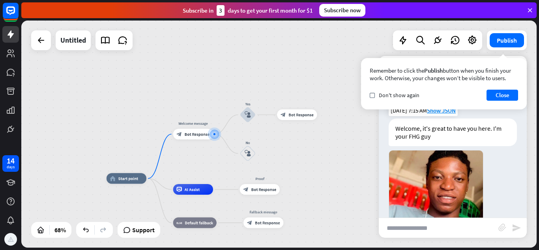
scroll to position [101, 0]
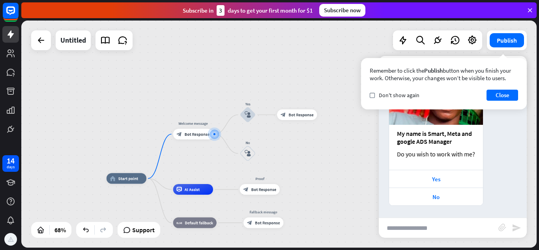
click at [316, 136] on div "home_2 Start point Welcome message block_bot_response Bot Response Yes block_us…" at bounding box center [278, 134] width 515 height 227
click at [512, 95] on button "Close" at bounding box center [502, 95] width 32 height 11
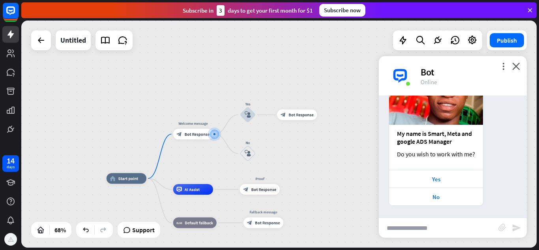
click at [522, 65] on div "more_vert close Bot Online" at bounding box center [453, 75] width 148 height 39
click at [516, 67] on icon "close" at bounding box center [516, 65] width 8 height 7
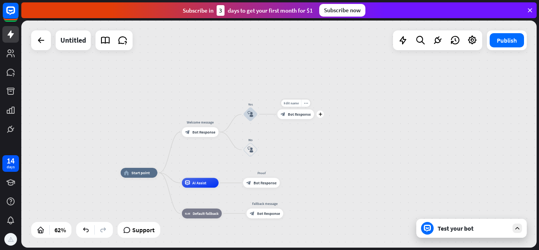
click at [305, 113] on span "Bot Response" at bounding box center [299, 114] width 23 height 5
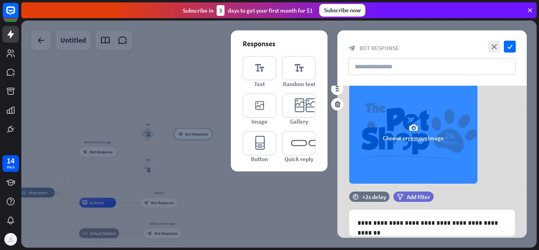
scroll to position [175, 0]
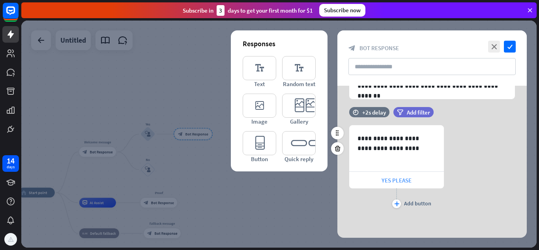
click at [406, 181] on span "YES PLEASE" at bounding box center [396, 179] width 30 height 7
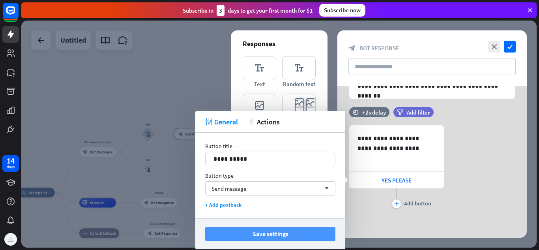
click at [310, 232] on button "Save settings" at bounding box center [270, 233] width 130 height 15
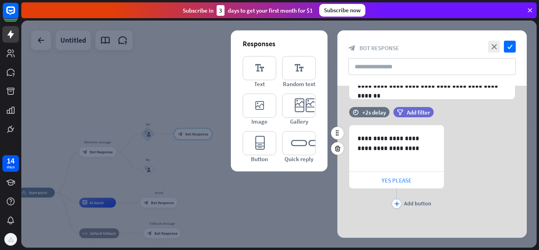
click at [373, 176] on div "YES PLEASE" at bounding box center [396, 180] width 95 height 17
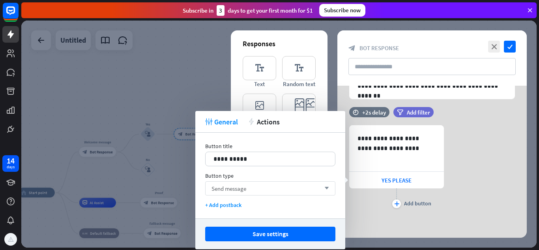
click at [231, 185] on span "Send message" at bounding box center [228, 188] width 35 height 7
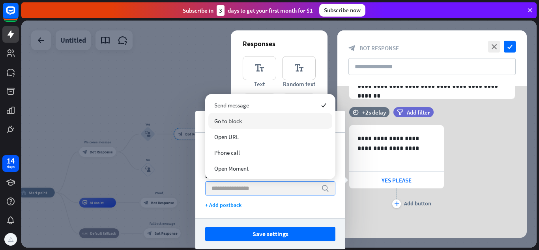
click at [240, 125] on div "Go to block" at bounding box center [270, 121] width 124 height 16
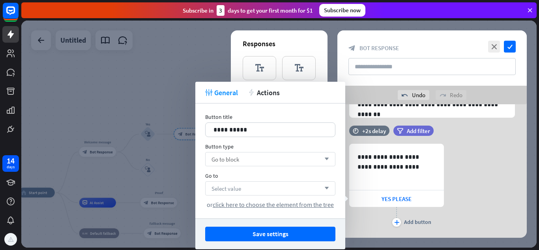
click at [265, 190] on div "Select value arrow_down" at bounding box center [270, 188] width 130 height 14
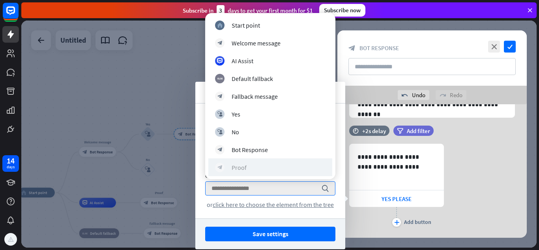
click at [256, 167] on div "block_bot_response Proof" at bounding box center [270, 166] width 110 height 9
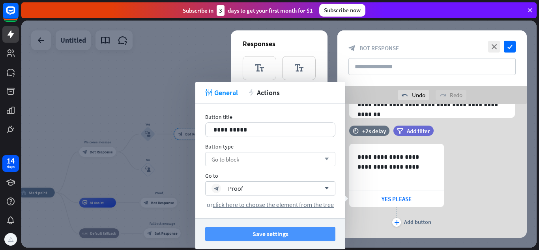
click at [269, 230] on button "Save settings" at bounding box center [270, 233] width 130 height 15
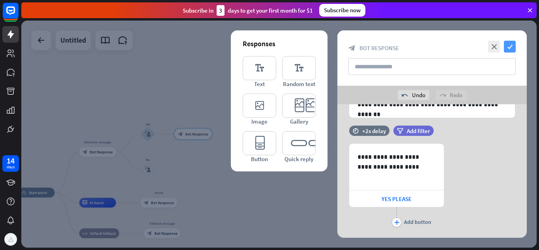
click at [511, 43] on icon "check" at bounding box center [510, 47] width 12 height 12
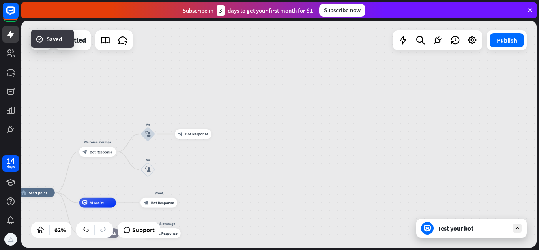
click at [473, 226] on div "Test your bot" at bounding box center [472, 228] width 71 height 8
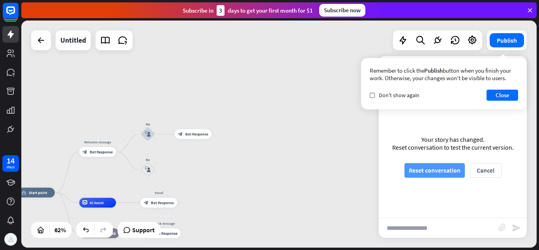
click at [434, 176] on button "Reset conversation" at bounding box center [434, 170] width 60 height 15
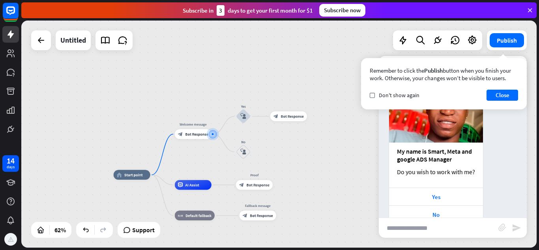
scroll to position [101, 0]
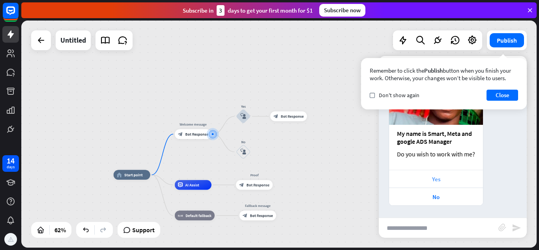
click at [457, 179] on div "Yes" at bounding box center [436, 178] width 86 height 7
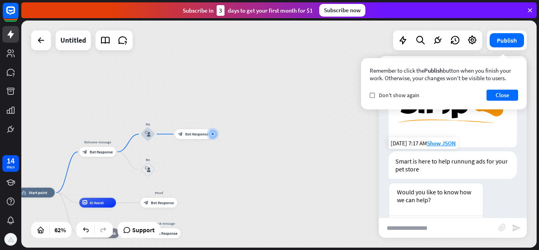
scroll to position [342, 0]
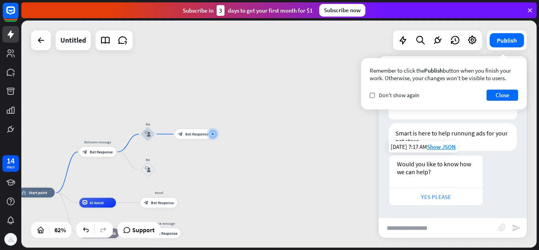
click at [446, 193] on div "YES PLEASE" at bounding box center [436, 196] width 86 height 7
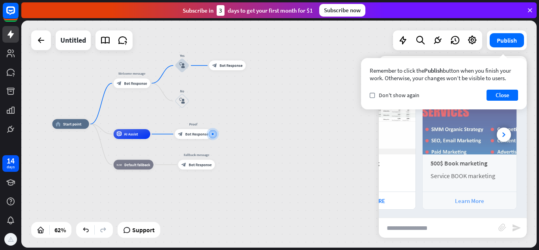
scroll to position [0, 0]
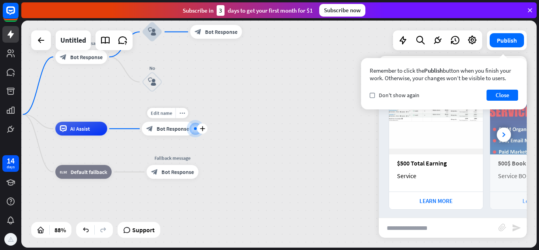
click at [155, 135] on div "Edit name more_horiz plus block_bot_response Bot Response" at bounding box center [168, 128] width 52 height 14
click at [175, 125] on span "Bot Response" at bounding box center [173, 128] width 32 height 7
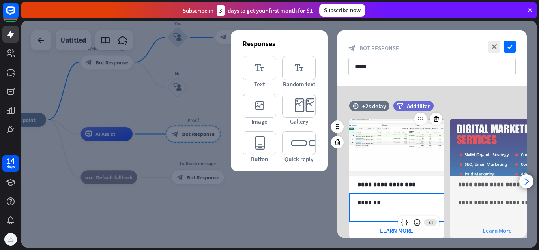
click at [415, 199] on p "*******" at bounding box center [396, 202] width 78 height 10
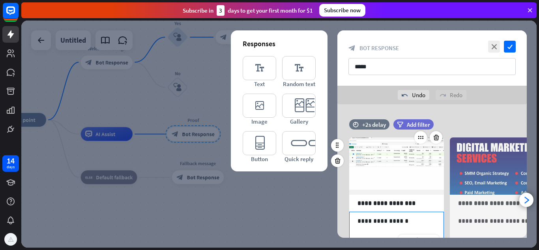
scroll to position [69, 0]
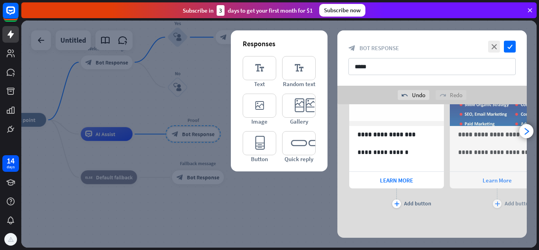
click at [346, 188] on div "**********" at bounding box center [431, 133] width 189 height 153
click at [511, 45] on icon "check" at bounding box center [510, 47] width 12 height 12
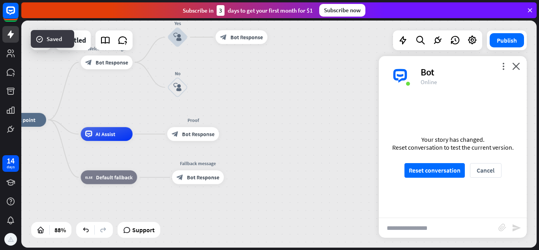
scroll to position [511, 0]
click at [198, 135] on span "Bot Response" at bounding box center [198, 134] width 32 height 7
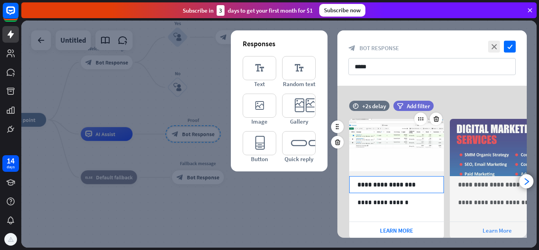
scroll to position [50, 0]
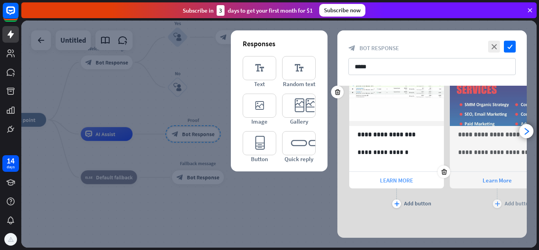
click at [388, 181] on span "LEARN MORE" at bounding box center [396, 179] width 33 height 7
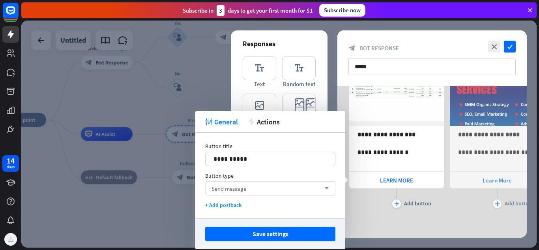
click at [320, 188] on icon "arrow_down" at bounding box center [324, 188] width 9 height 5
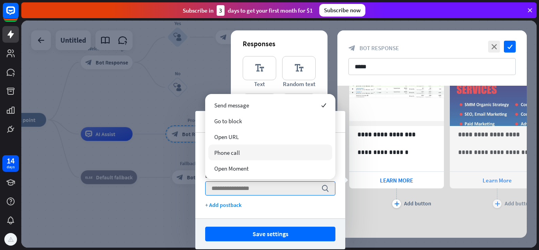
click at [177, 139] on div at bounding box center [278, 134] width 515 height 227
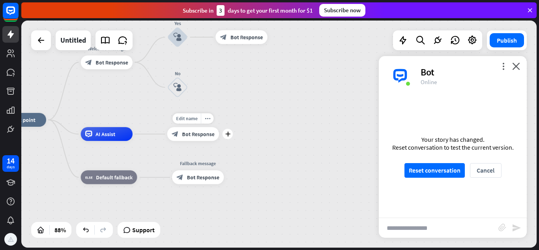
scroll to position [506, 0]
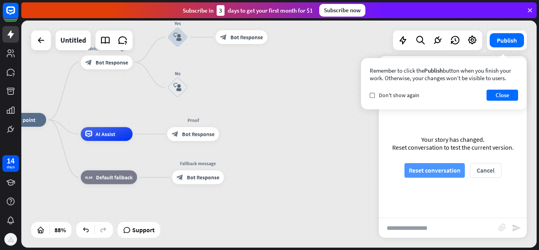
click at [452, 175] on button "Reset conversation" at bounding box center [434, 170] width 60 height 15
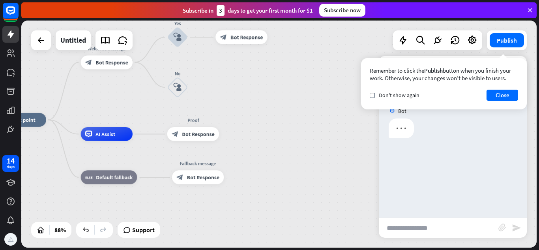
scroll to position [0, 0]
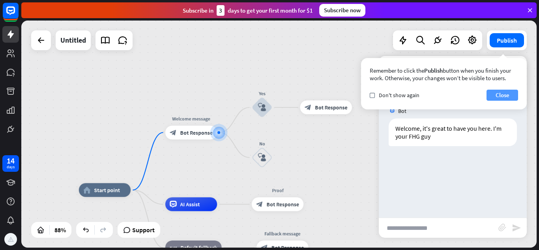
click at [505, 100] on button "Close" at bounding box center [502, 95] width 32 height 11
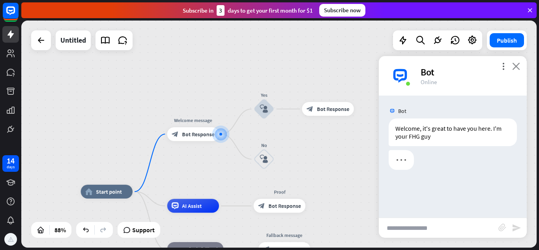
click at [514, 67] on icon "close" at bounding box center [516, 65] width 8 height 7
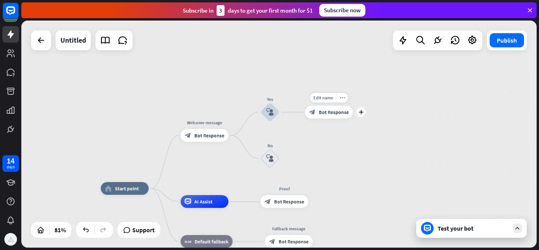
click at [337, 115] on span "Bot Response" at bounding box center [334, 112] width 30 height 6
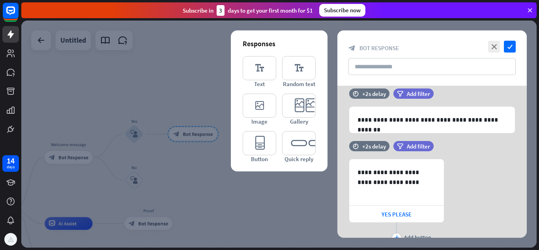
scroll to position [175, 0]
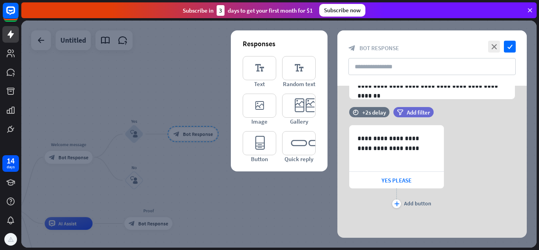
click at [260, 187] on div at bounding box center [278, 134] width 515 height 227
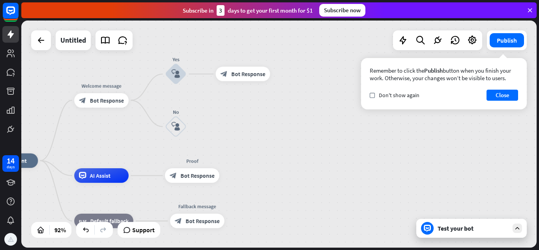
click at [284, 149] on div "home_2 Start point Welcome message block_bot_response Bot Response Yes block_us…" at bounding box center [278, 134] width 515 height 227
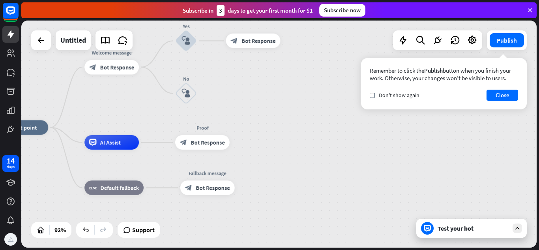
click at [106, 144] on span "AI Assist" at bounding box center [110, 141] width 21 height 7
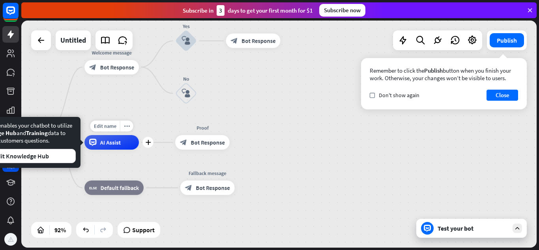
click at [126, 146] on div "AI Assist" at bounding box center [111, 142] width 54 height 15
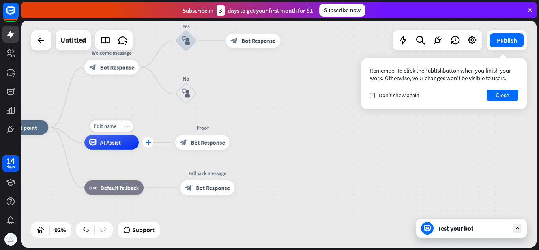
click at [146, 146] on div "plus" at bounding box center [147, 142] width 11 height 11
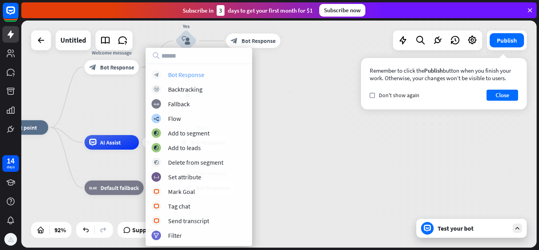
click at [205, 73] on div "block_bot_response Bot Response" at bounding box center [198, 74] width 95 height 9
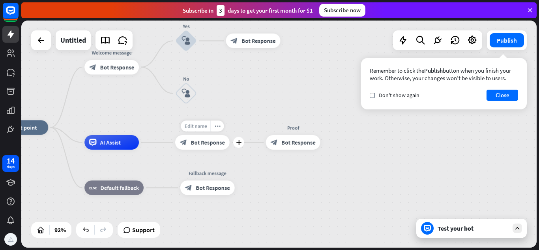
click at [200, 125] on span "Edit name" at bounding box center [195, 126] width 22 height 7
type input "**********"
click at [213, 141] on div "**********" at bounding box center [278, 134] width 515 height 227
click at [195, 147] on div "block_bot_response Bot Response" at bounding box center [202, 142] width 54 height 15
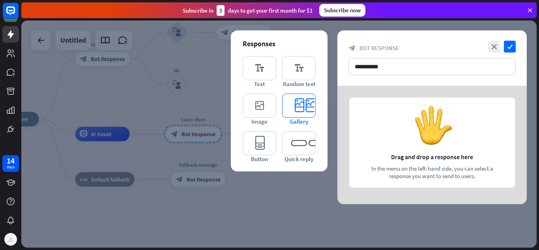
click at [299, 104] on icon "editor_card" at bounding box center [299, 105] width 34 height 24
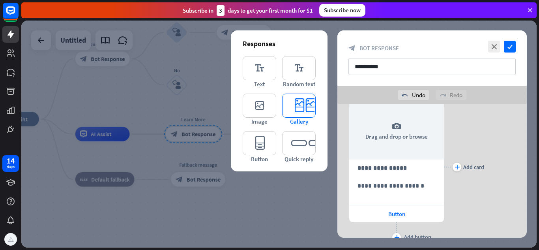
scroll to position [28, 0]
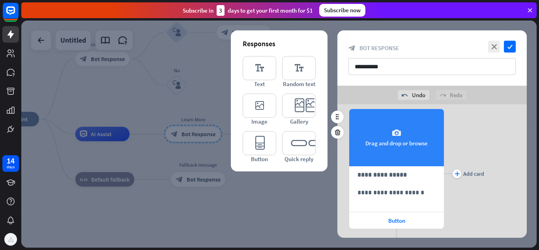
click at [395, 139] on div "camera Drag and drop or browse" at bounding box center [396, 137] width 95 height 57
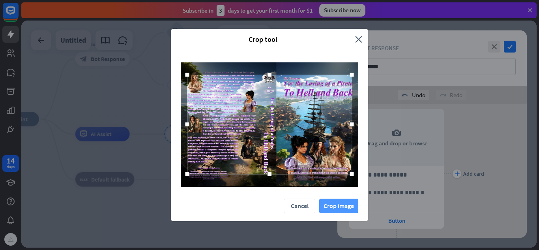
click at [340, 207] on button "Crop image" at bounding box center [338, 205] width 39 height 15
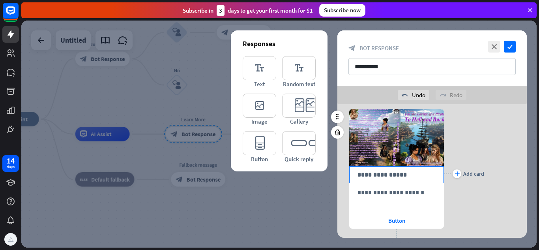
click at [412, 177] on p "**********" at bounding box center [396, 175] width 78 height 10
click at [409, 202] on div "**********" at bounding box center [396, 197] width 94 height 28
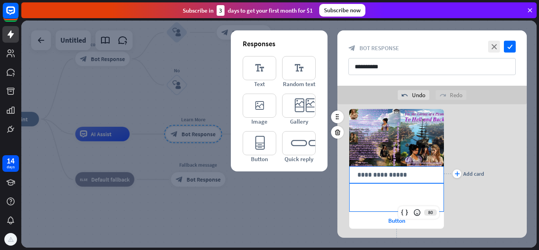
click at [417, 175] on p "**********" at bounding box center [396, 175] width 78 height 10
click at [398, 194] on p "**********" at bounding box center [396, 192] width 78 height 10
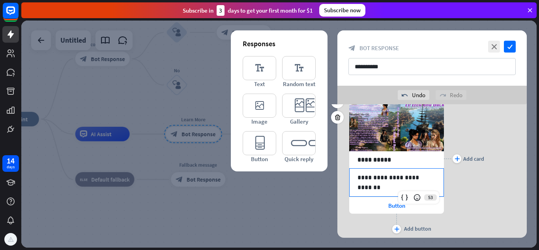
scroll to position [52, 0]
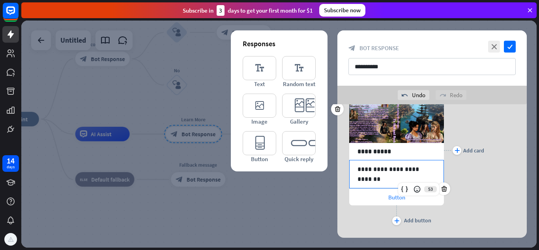
click at [388, 199] on span "Button" at bounding box center [396, 196] width 17 height 7
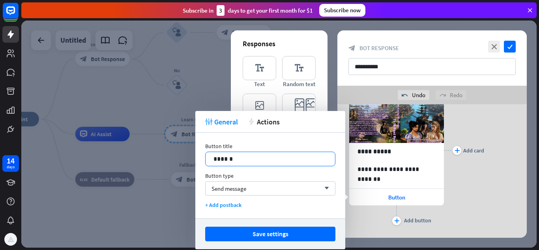
click at [289, 156] on p "******" at bounding box center [270, 159] width 114 height 10
click at [481, 109] on div "plus Add card" at bounding box center [464, 150] width 40 height 153
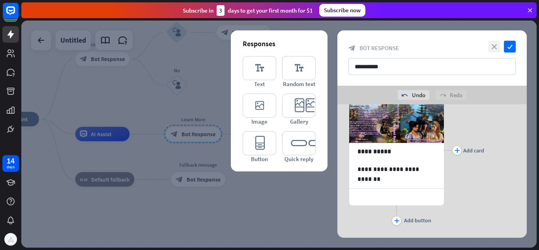
click at [490, 46] on icon "close" at bounding box center [494, 47] width 12 height 12
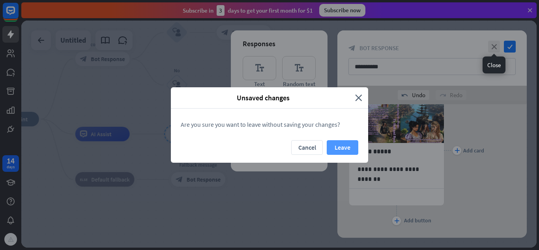
click at [339, 147] on button "Leave" at bounding box center [343, 147] width 32 height 15
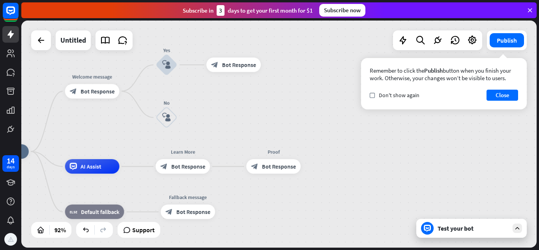
click at [174, 160] on div "block_bot_response Bot Response" at bounding box center [182, 166] width 54 height 15
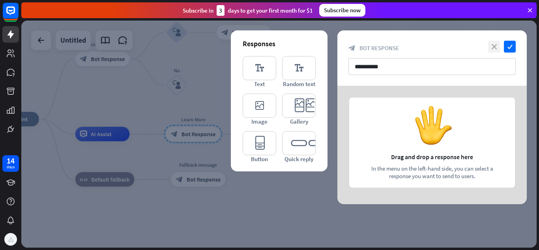
click at [493, 50] on icon "close" at bounding box center [494, 47] width 12 height 12
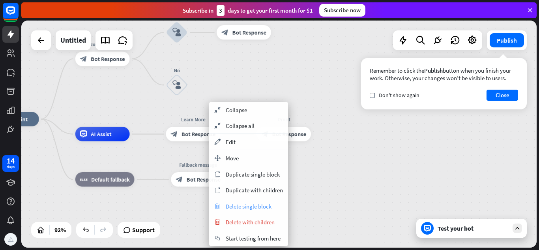
click at [249, 208] on span "Delete single block" at bounding box center [249, 205] width 46 height 7
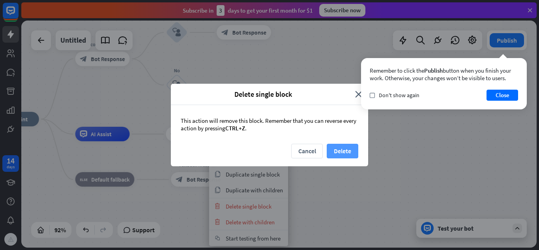
click at [338, 150] on button "Delete" at bounding box center [343, 151] width 32 height 15
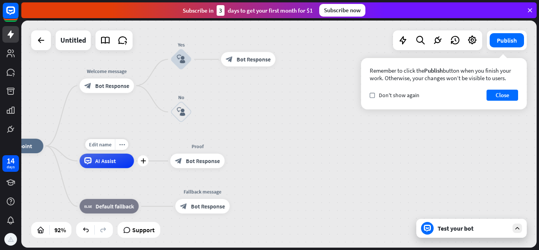
click at [118, 162] on div "AI Assist" at bounding box center [107, 160] width 54 height 15
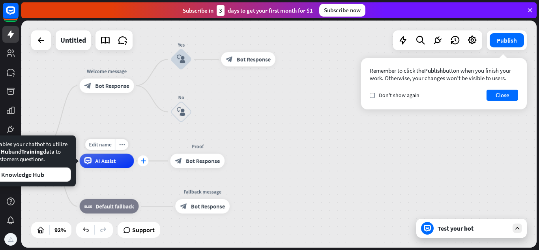
click at [146, 162] on div "plus" at bounding box center [143, 160] width 11 height 11
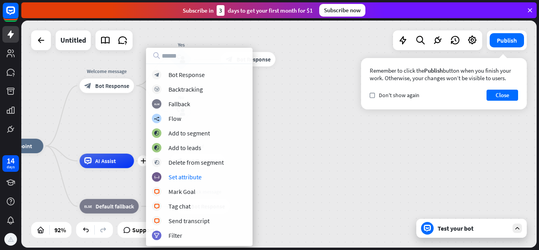
click at [266, 167] on div "home_2 Start point Welcome message block_bot_response Bot Response Yes block_us…" at bounding box center [225, 250] width 473 height 208
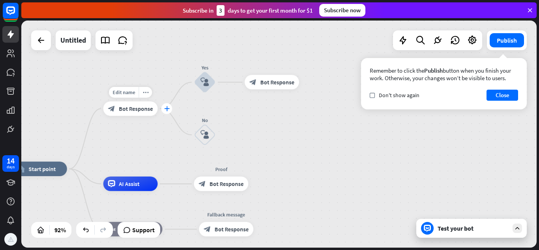
click at [167, 110] on icon "plus" at bounding box center [167, 108] width 6 height 5
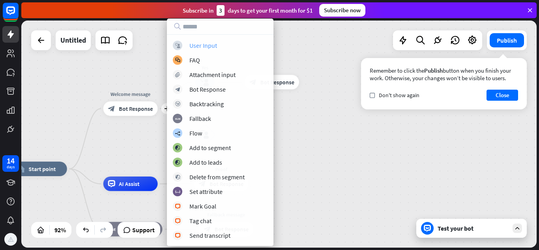
click at [221, 47] on div "block_user_input User Input" at bounding box center [220, 45] width 95 height 9
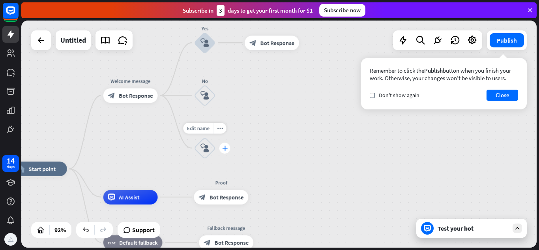
click at [228, 148] on div "plus" at bounding box center [224, 147] width 11 height 11
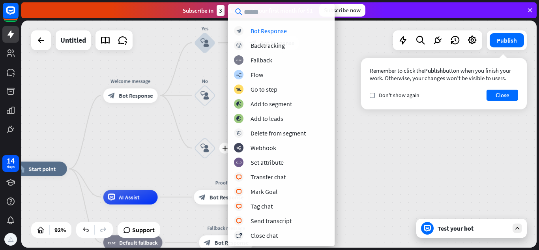
click at [196, 159] on div "plus block_user_input" at bounding box center [205, 148] width 22 height 22
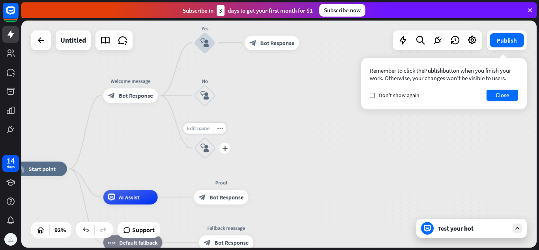
click at [207, 127] on span "Edit name" at bounding box center [198, 128] width 22 height 7
type input "**********"
click at [222, 152] on div "plus" at bounding box center [224, 147] width 11 height 11
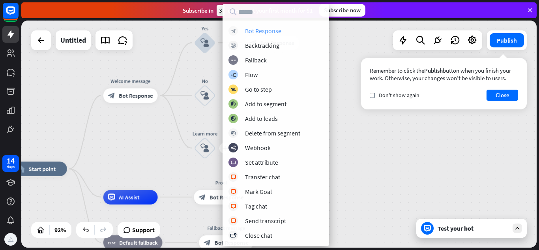
click at [263, 33] on div "Bot Response" at bounding box center [263, 31] width 36 height 8
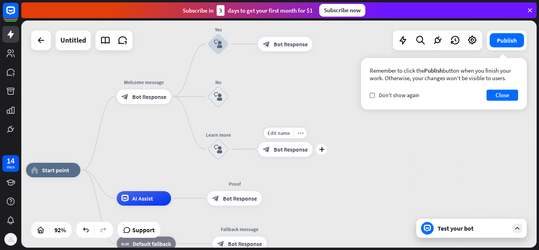
click at [285, 155] on div "block_bot_response Bot Response" at bounding box center [285, 149] width 54 height 15
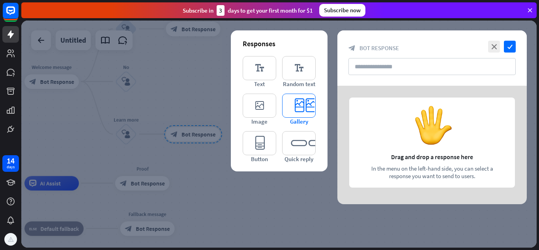
click at [295, 107] on icon "editor_card" at bounding box center [299, 105] width 34 height 24
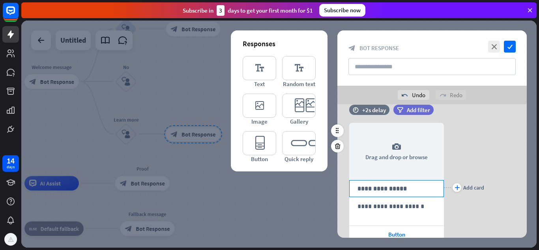
scroll to position [15, 0]
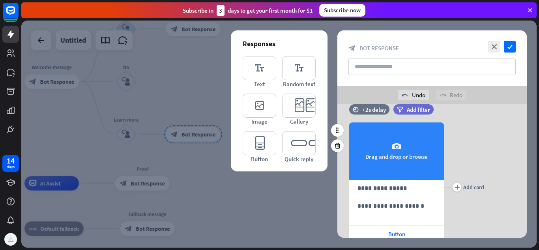
click at [396, 147] on icon "camera" at bounding box center [396, 146] width 9 height 9
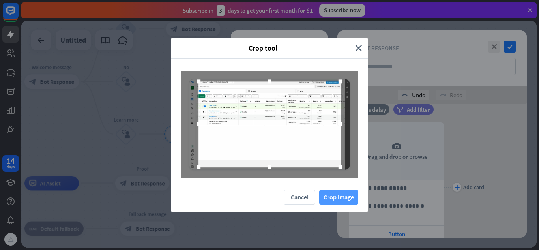
click at [352, 196] on button "Crop image" at bounding box center [338, 197] width 39 height 15
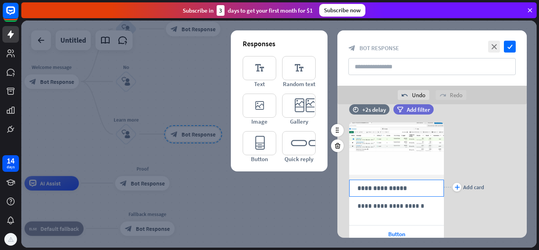
click at [393, 192] on p "**********" at bounding box center [396, 188] width 78 height 10
